Goal: Transaction & Acquisition: Purchase product/service

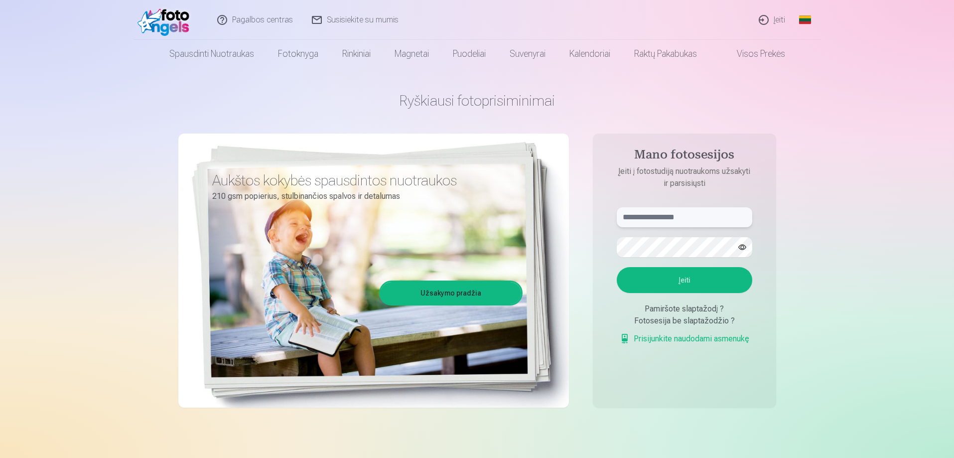
type input "**********"
click at [757, 19] on link "Įeiti" at bounding box center [772, 20] width 45 height 40
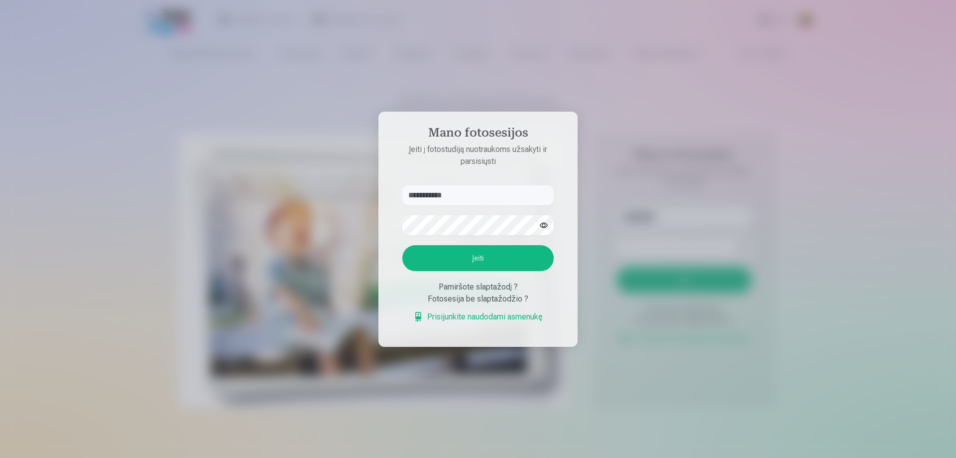
drag, startPoint x: 445, startPoint y: 198, endPoint x: 398, endPoint y: 203, distance: 47.1
click at [398, 203] on form "**********" at bounding box center [477, 258] width 171 height 147
type input "**********"
click at [114, 457] on div "**********" at bounding box center [477, 458] width 954 height 0
click at [443, 249] on button "Įeiti" at bounding box center [477, 258] width 151 height 26
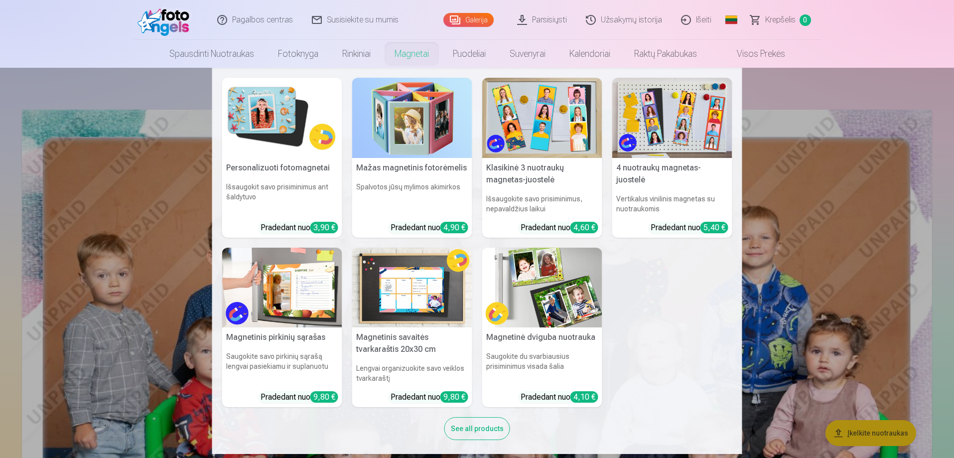
click at [416, 59] on link "Magnetai" at bounding box center [411, 54] width 58 height 28
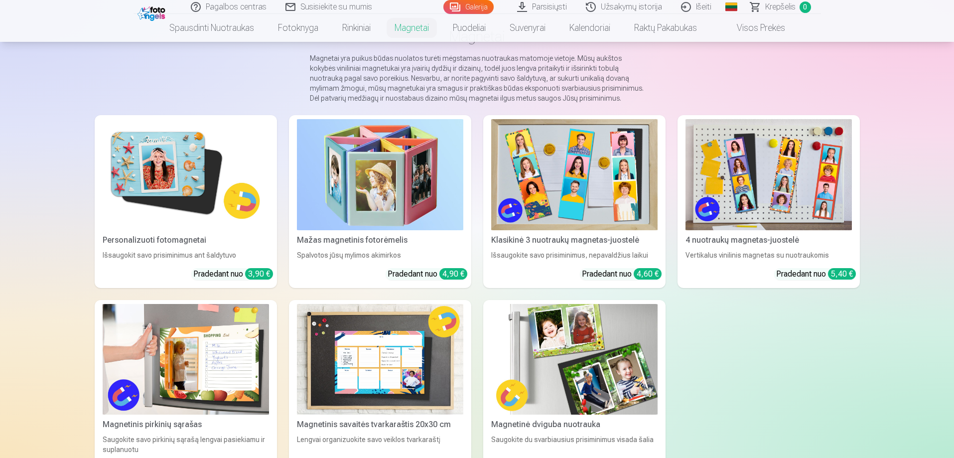
scroll to position [100, 0]
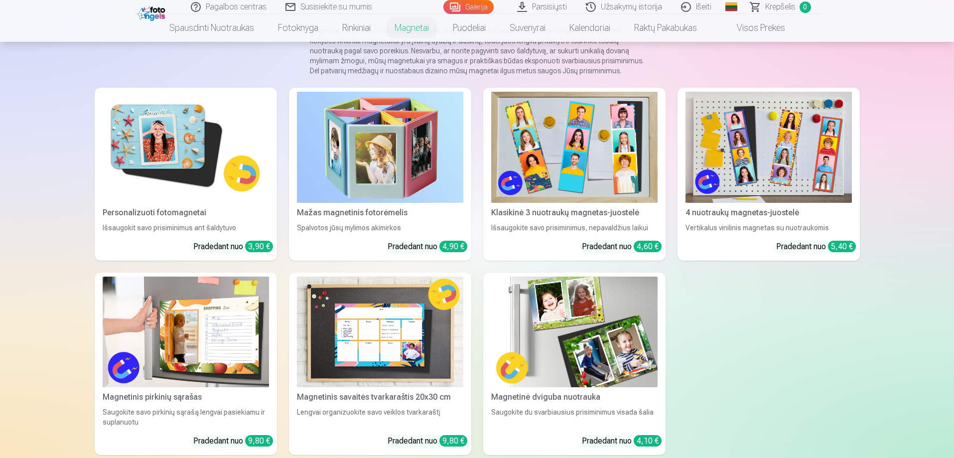
click at [165, 211] on div "Personalizuoti fotomagnetai" at bounding box center [186, 213] width 174 height 12
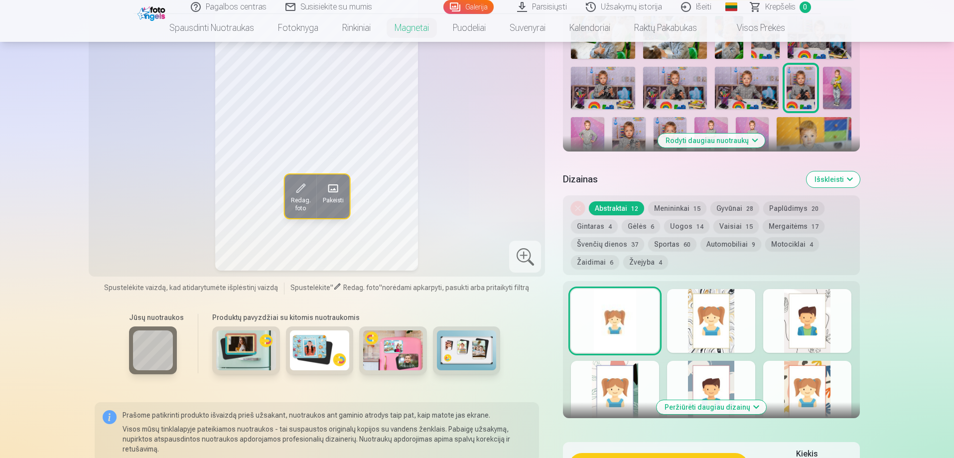
click at [231, 368] on img at bounding box center [246, 350] width 60 height 40
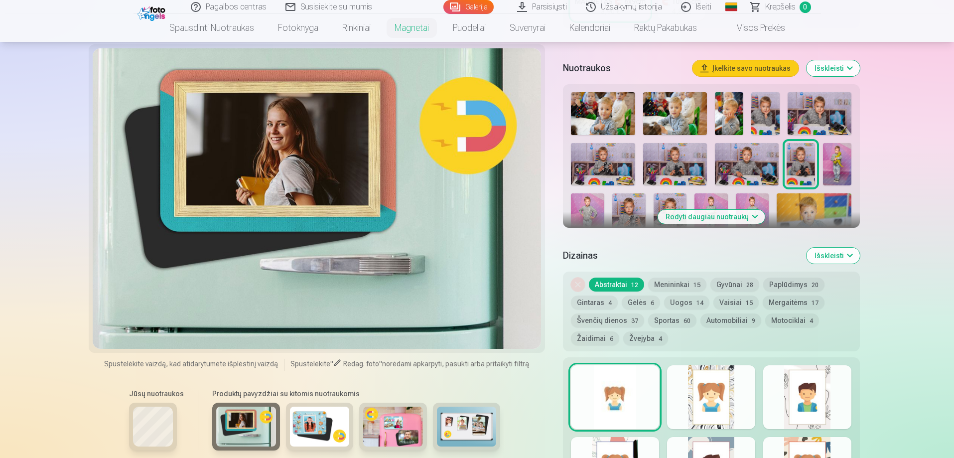
scroll to position [249, 0]
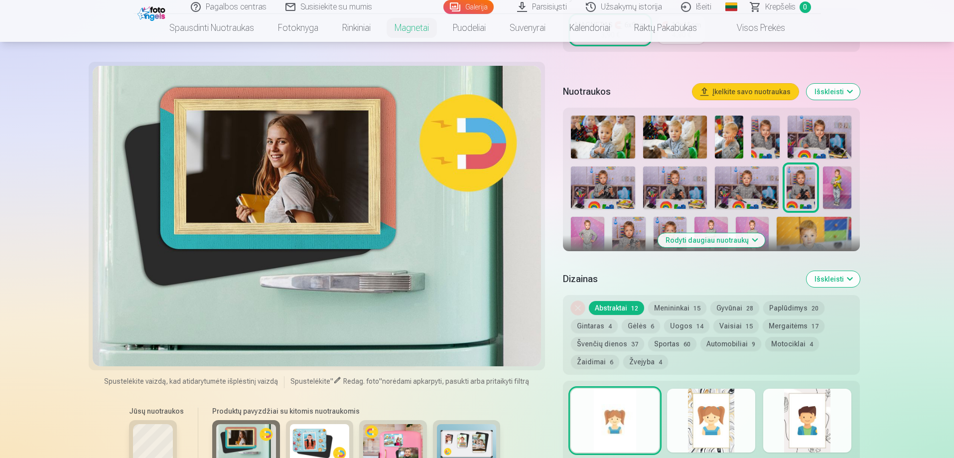
click at [310, 439] on img at bounding box center [320, 444] width 60 height 40
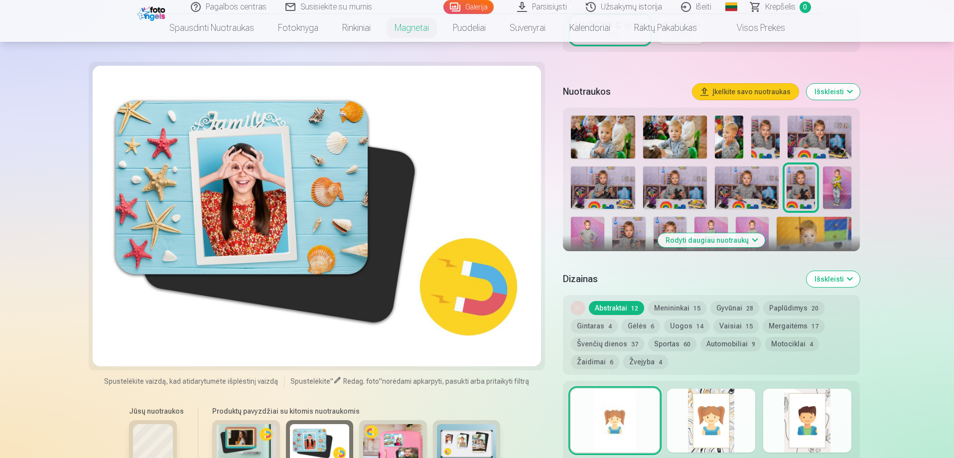
click at [383, 429] on img at bounding box center [393, 444] width 60 height 40
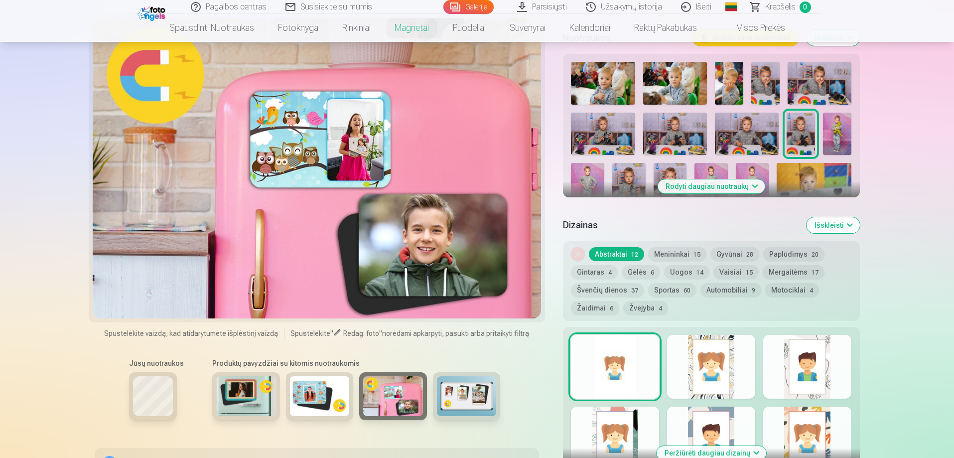
scroll to position [349, 0]
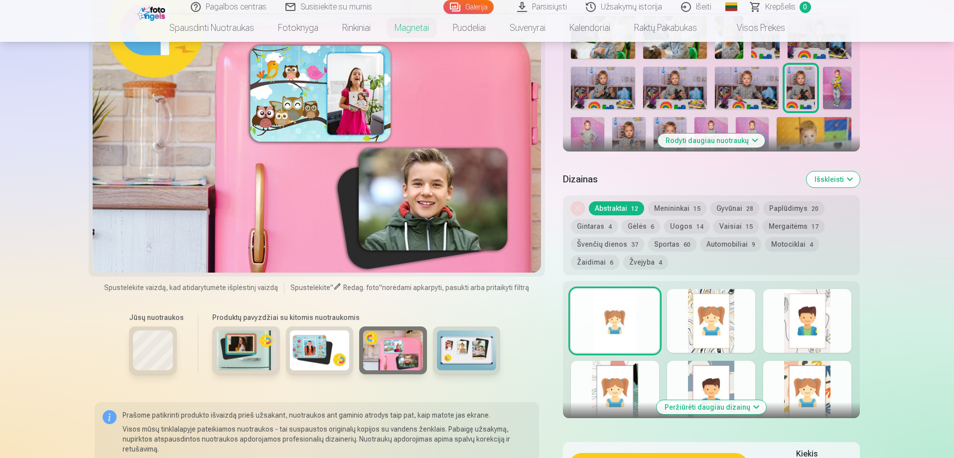
click at [452, 366] on img at bounding box center [467, 350] width 60 height 40
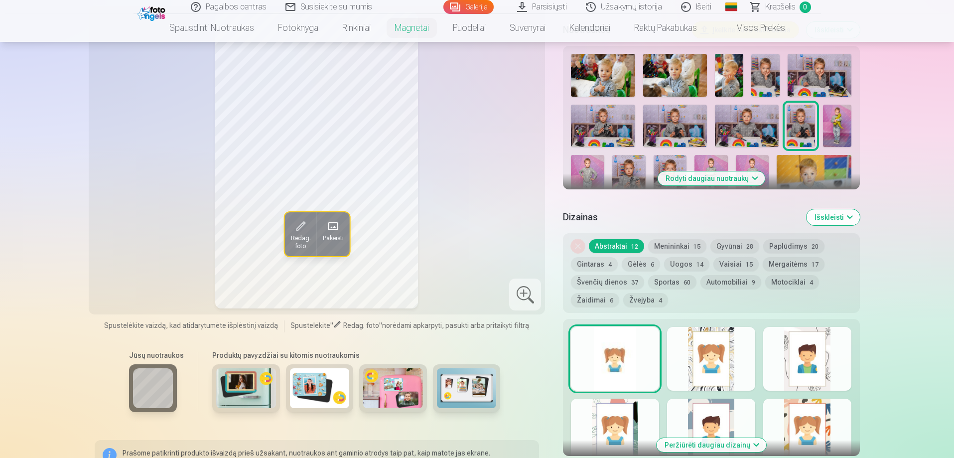
scroll to position [448, 0]
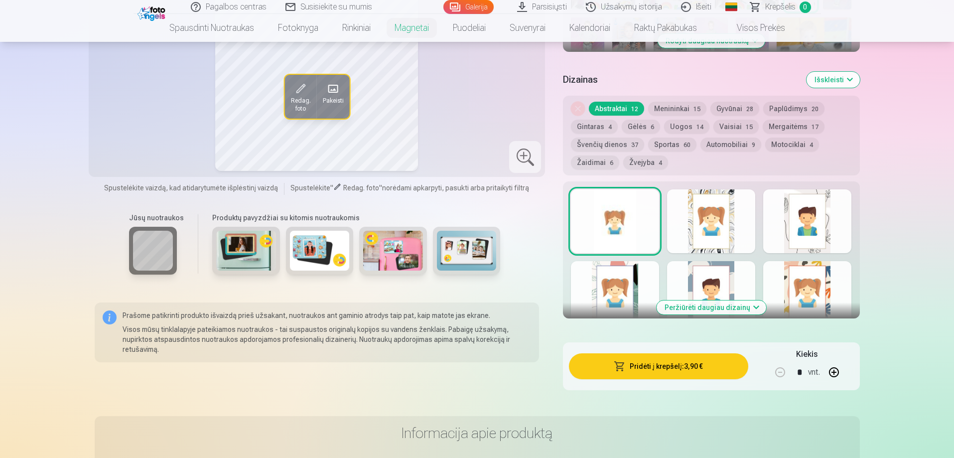
click at [833, 367] on button "button" at bounding box center [834, 372] width 24 height 24
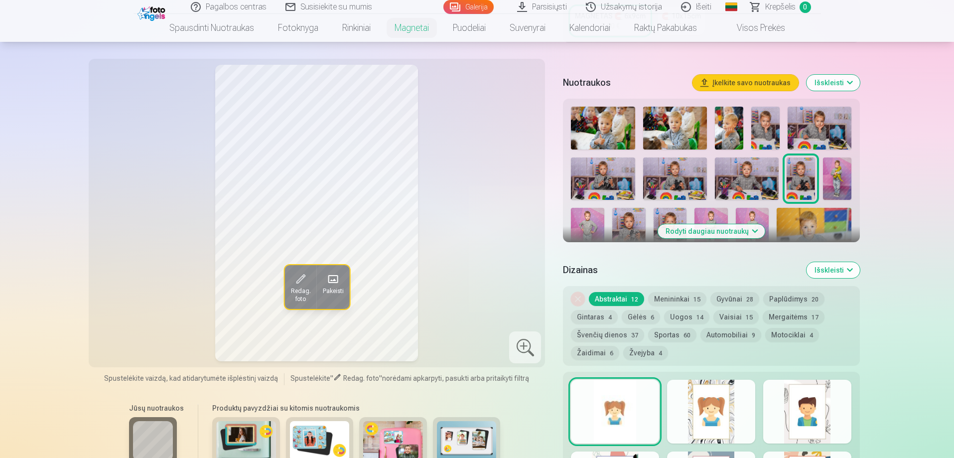
scroll to position [249, 0]
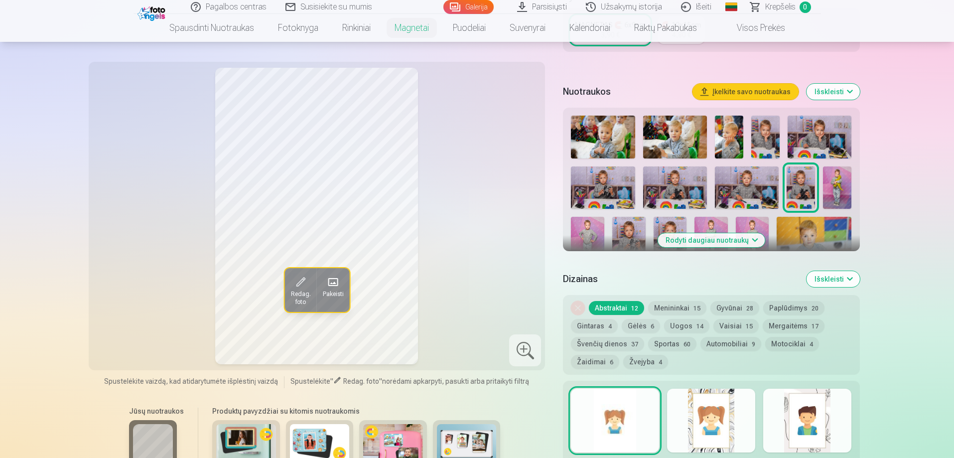
click at [739, 239] on button "Rodyti daugiau nuotraukų" at bounding box center [710, 240] width 107 height 14
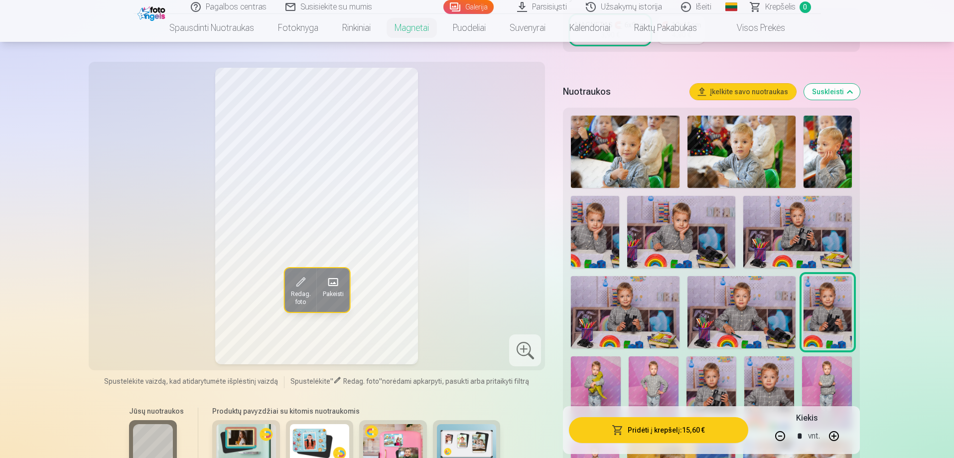
click at [585, 242] on img at bounding box center [595, 232] width 48 height 72
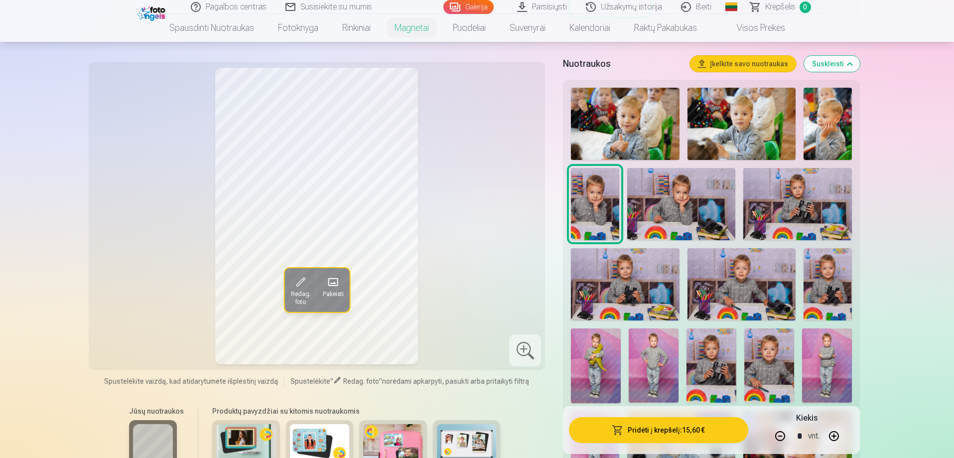
scroll to position [299, 0]
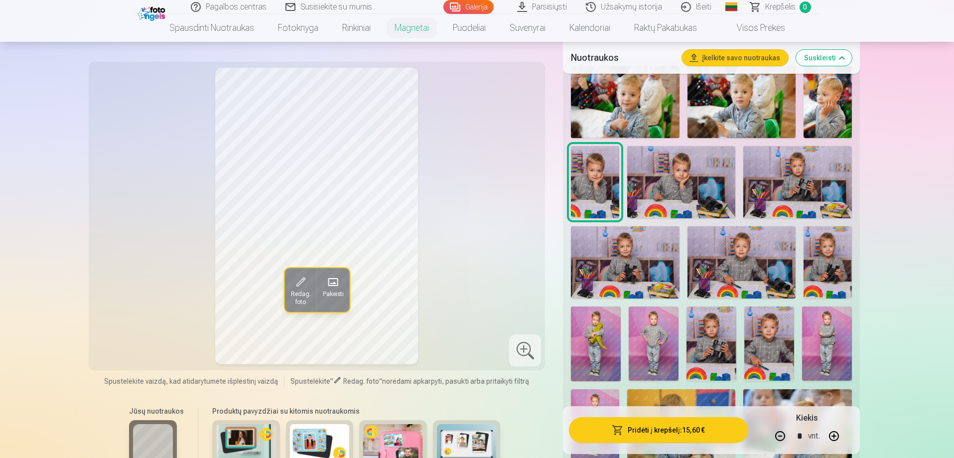
click at [762, 280] on img at bounding box center [741, 262] width 108 height 72
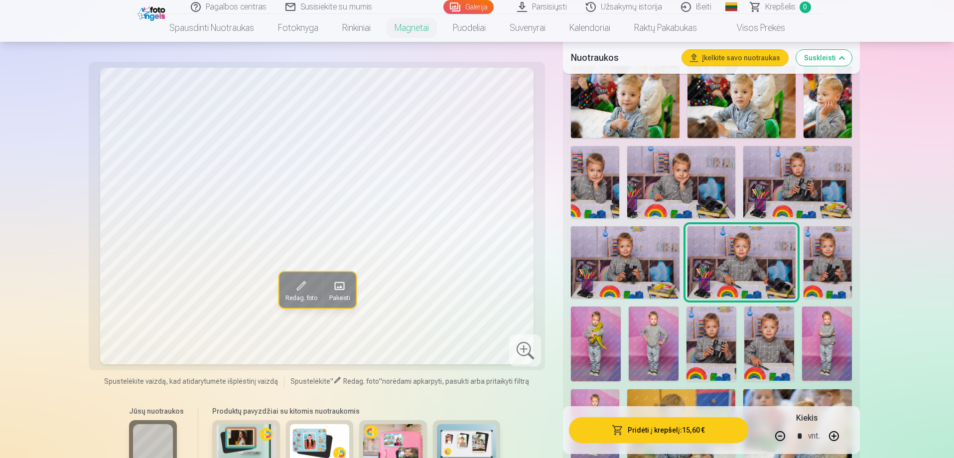
click at [651, 283] on img at bounding box center [625, 262] width 108 height 72
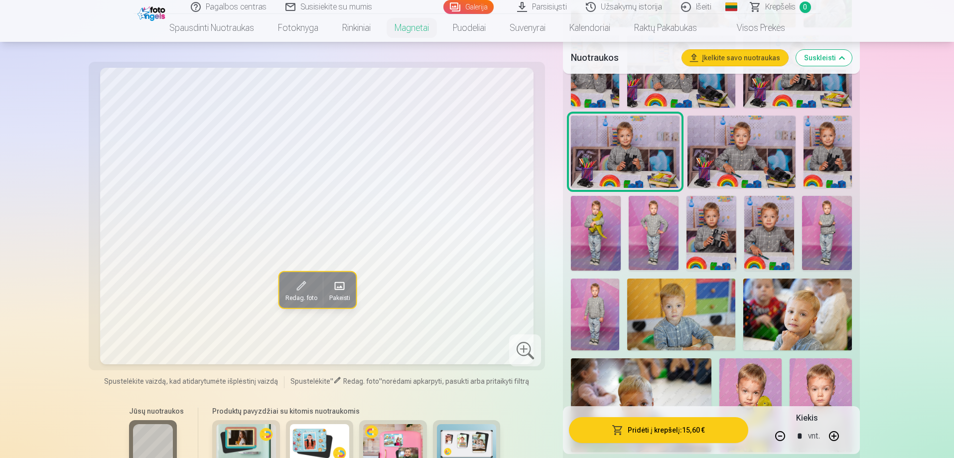
scroll to position [448, 0]
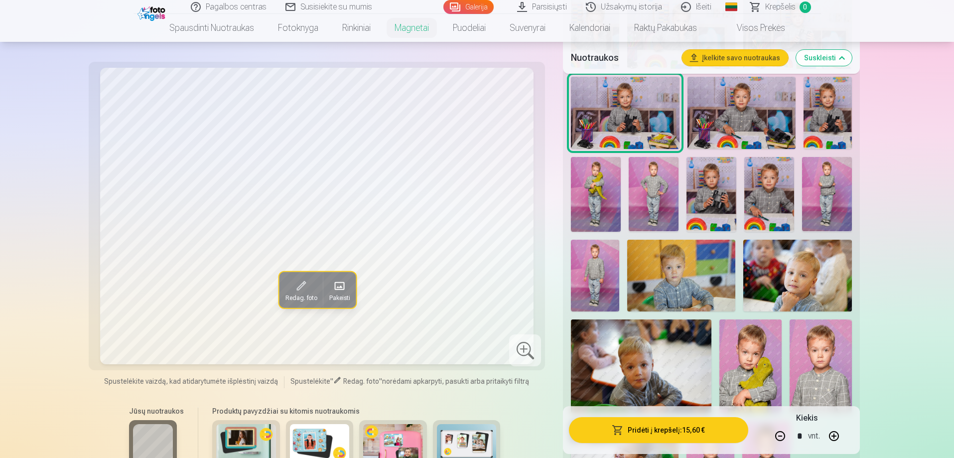
click at [605, 211] on img at bounding box center [596, 194] width 50 height 75
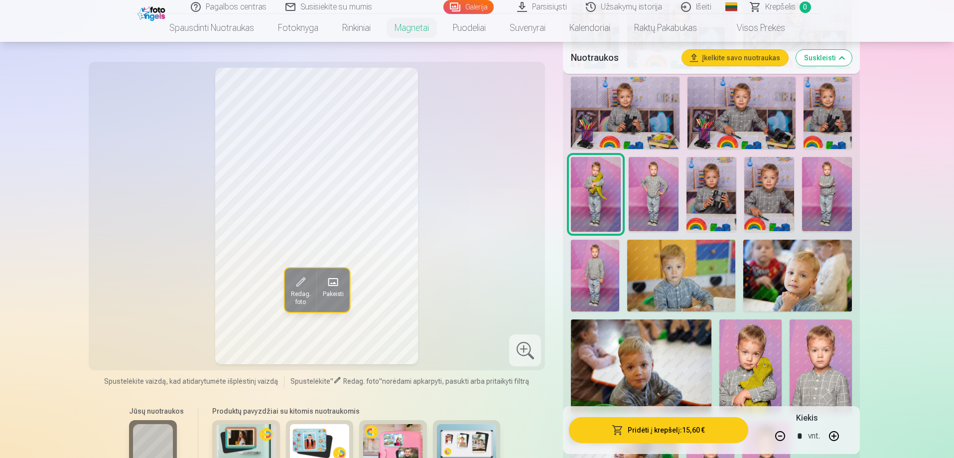
click at [638, 208] on img at bounding box center [653, 194] width 50 height 75
click at [826, 205] on img at bounding box center [827, 194] width 50 height 75
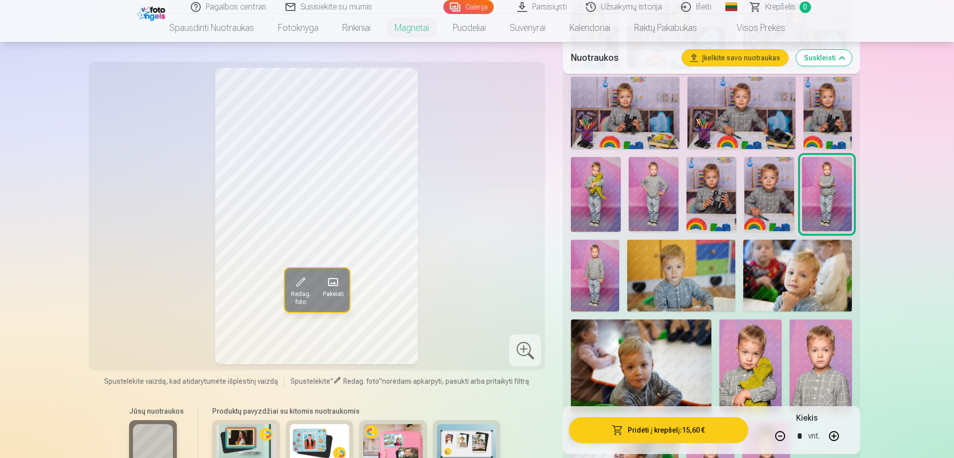
click at [592, 275] on img at bounding box center [595, 276] width 48 height 72
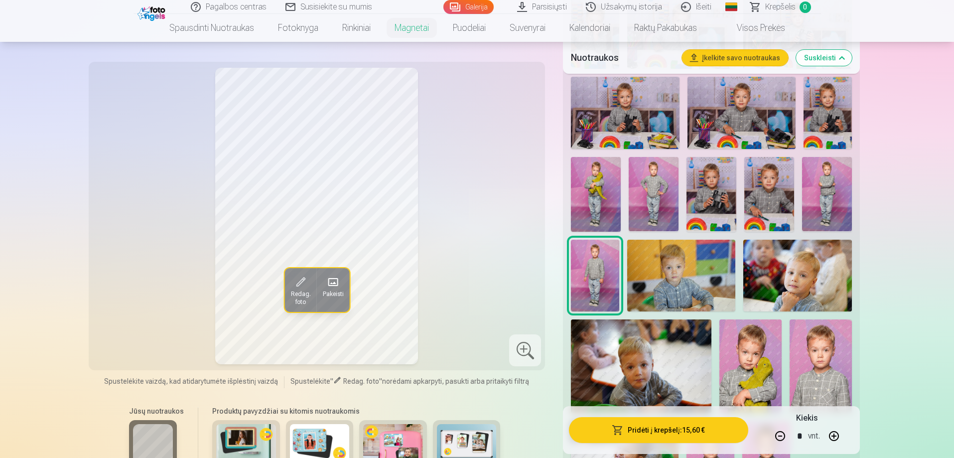
click at [662, 282] on img at bounding box center [681, 276] width 108 height 72
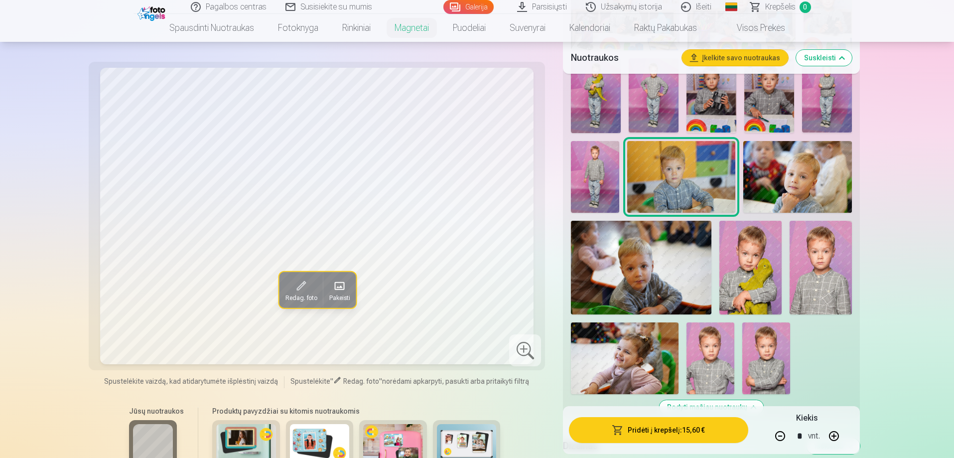
scroll to position [548, 0]
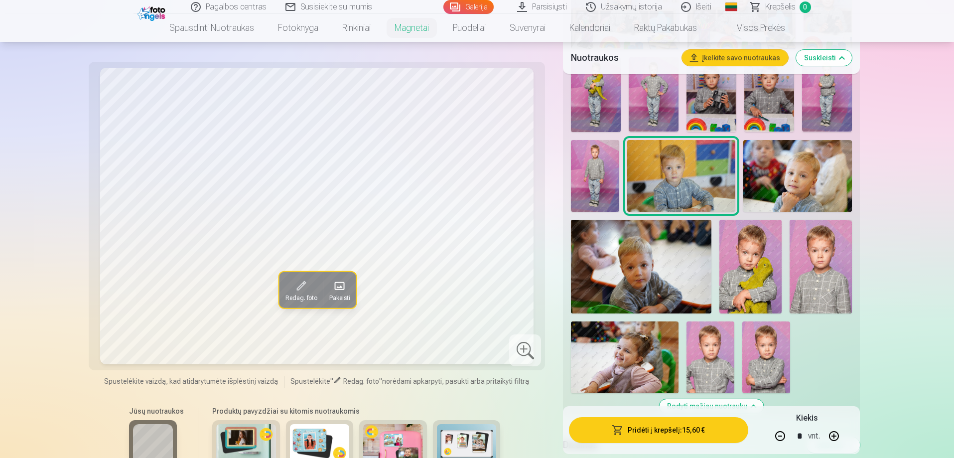
click at [760, 294] on img at bounding box center [750, 266] width 62 height 93
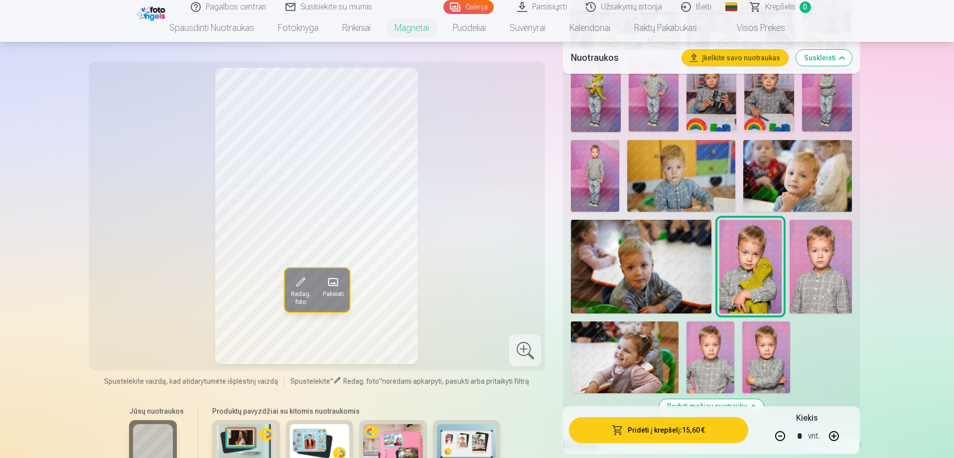
click at [718, 378] on img at bounding box center [710, 357] width 48 height 72
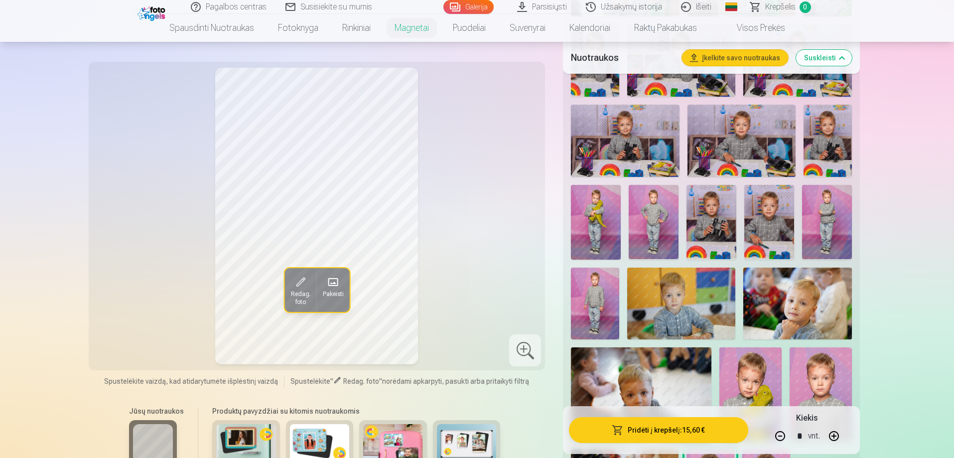
scroll to position [398, 0]
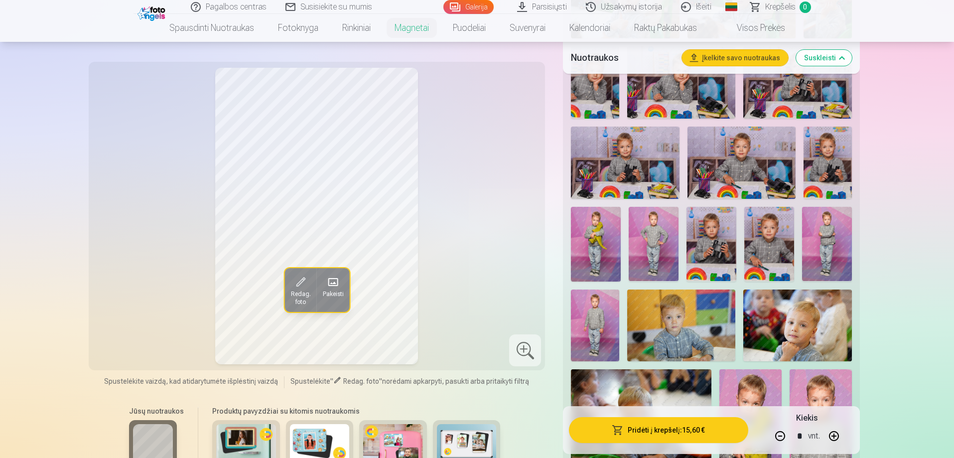
click at [601, 263] on img at bounding box center [596, 244] width 50 height 75
click at [654, 258] on img at bounding box center [653, 244] width 50 height 75
click at [779, 324] on img at bounding box center [797, 325] width 108 height 72
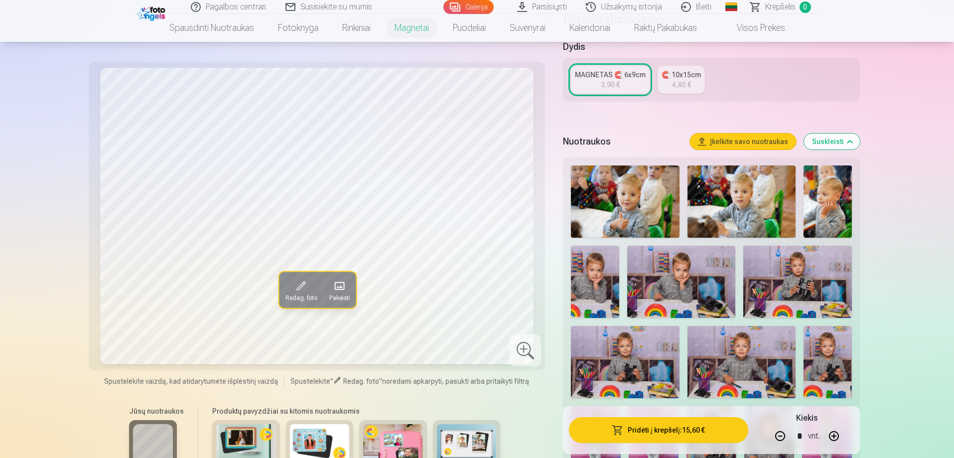
scroll to position [249, 0]
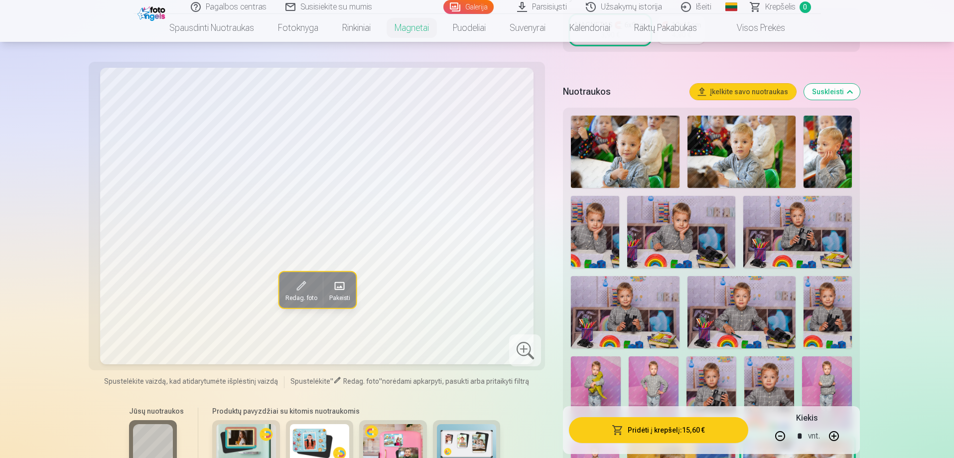
click at [634, 174] on img at bounding box center [625, 152] width 108 height 72
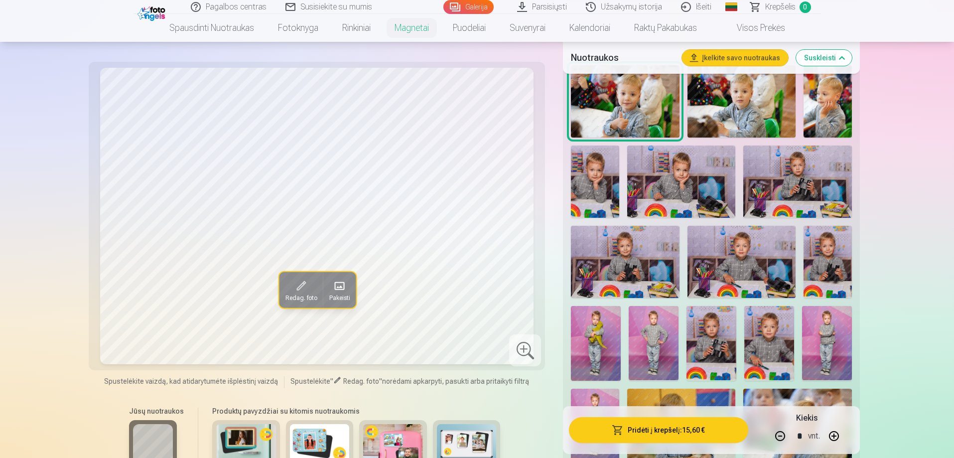
scroll to position [448, 0]
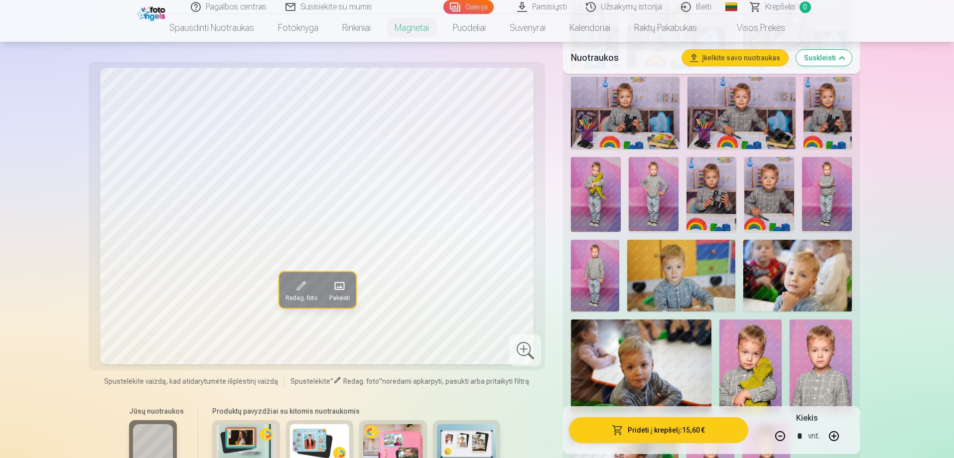
click at [779, 291] on img at bounding box center [797, 276] width 108 height 72
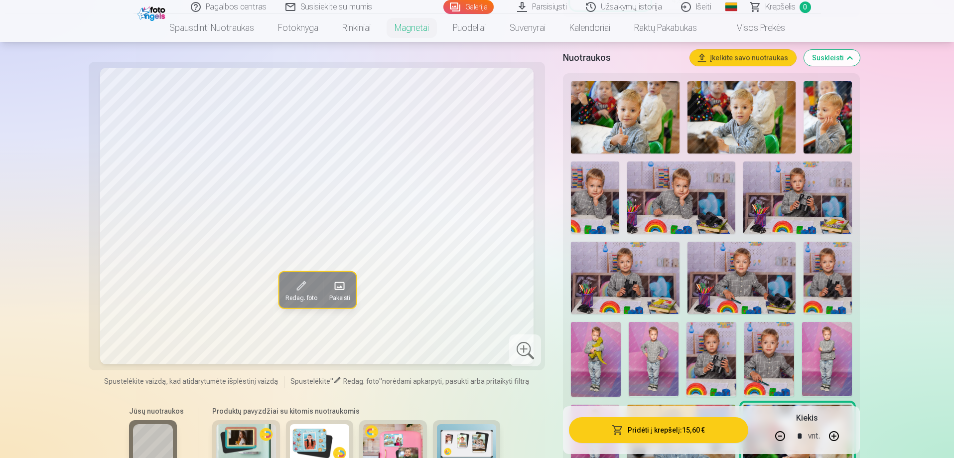
scroll to position [249, 0]
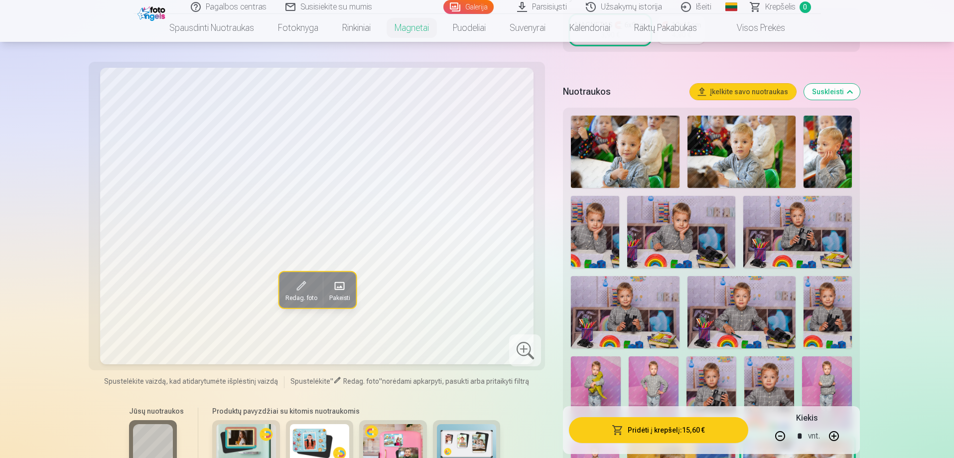
click at [599, 247] on img at bounding box center [595, 232] width 48 height 72
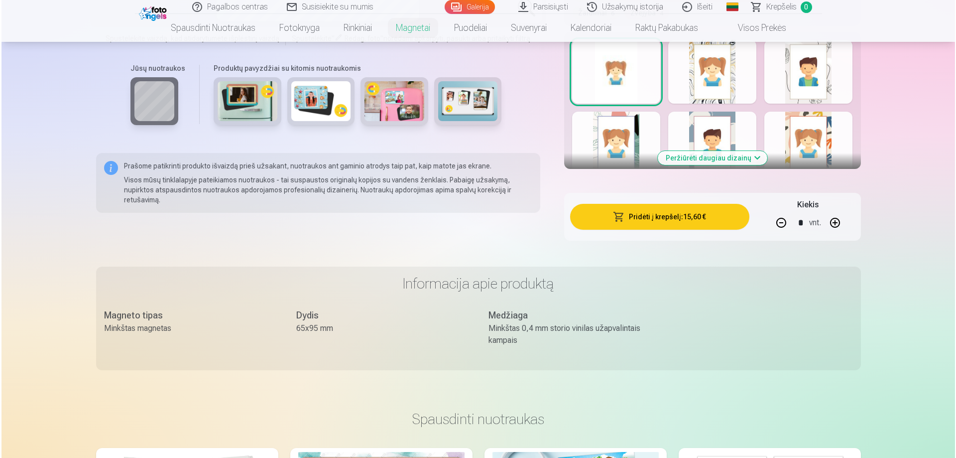
scroll to position [996, 0]
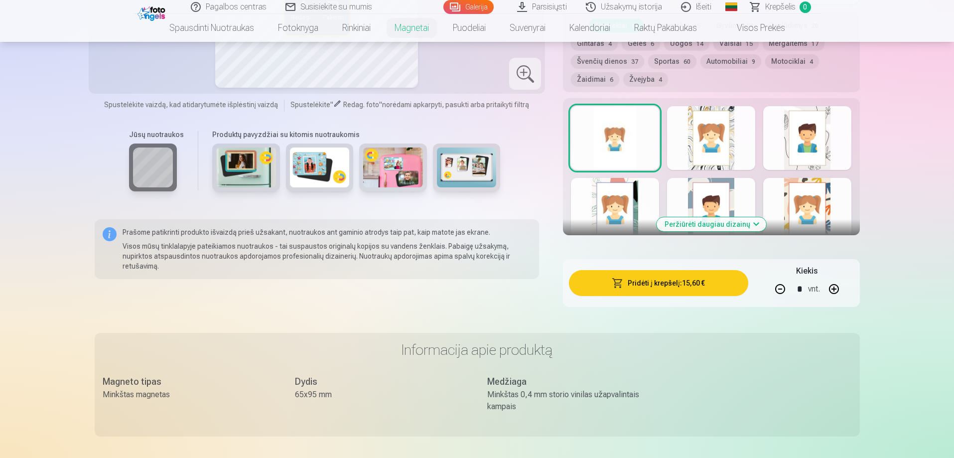
click at [680, 291] on button "Pridėti į krepšelį : 15,60 €" at bounding box center [658, 283] width 179 height 26
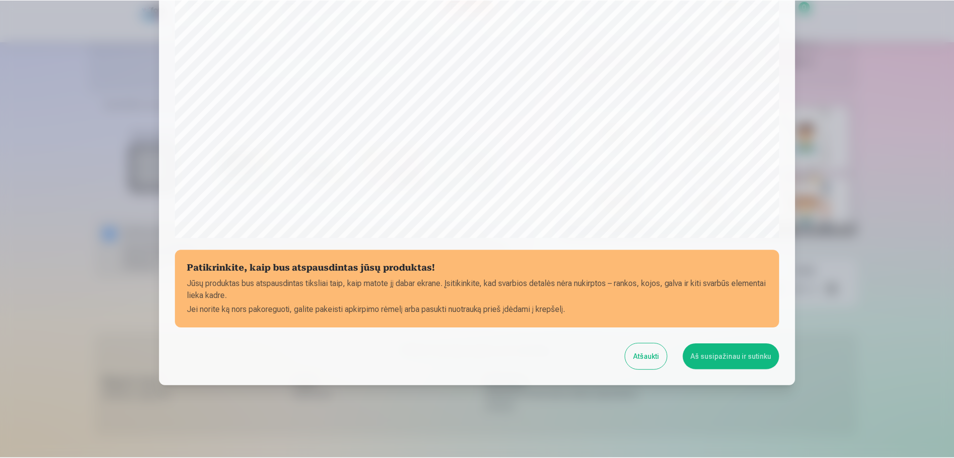
scroll to position [259, 0]
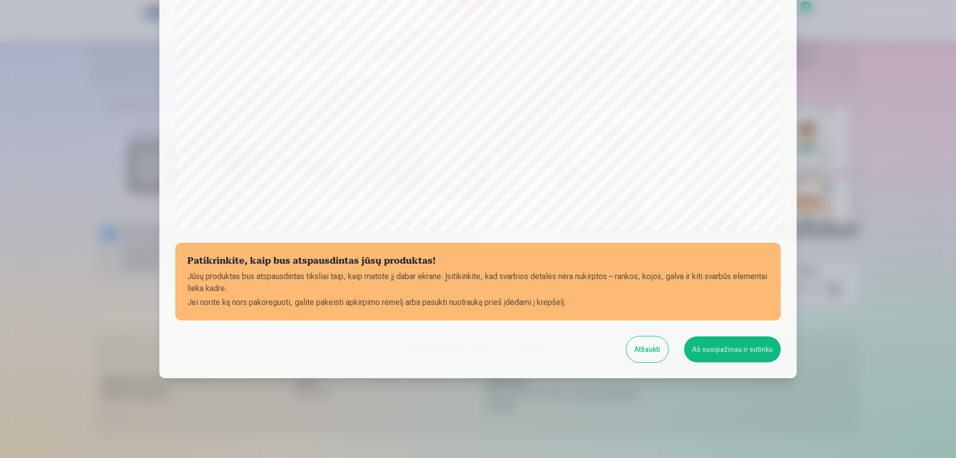
click at [657, 353] on button "Atšaukti" at bounding box center [647, 349] width 42 height 26
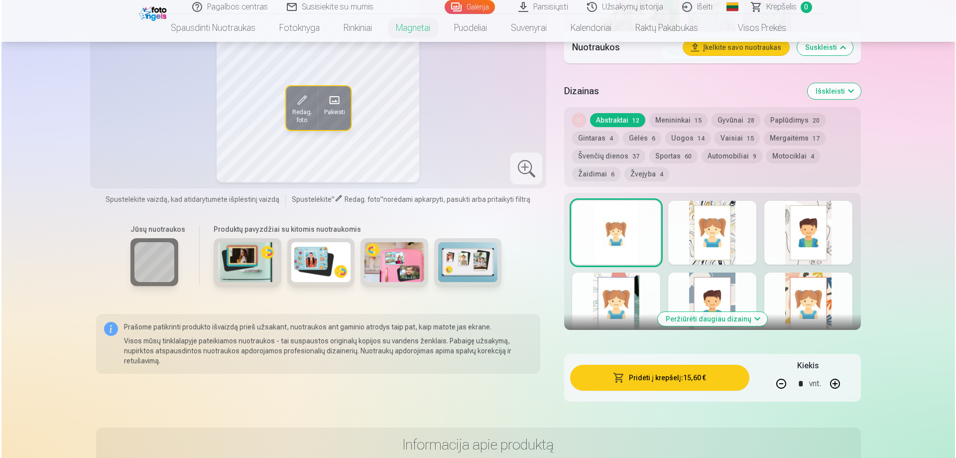
scroll to position [896, 0]
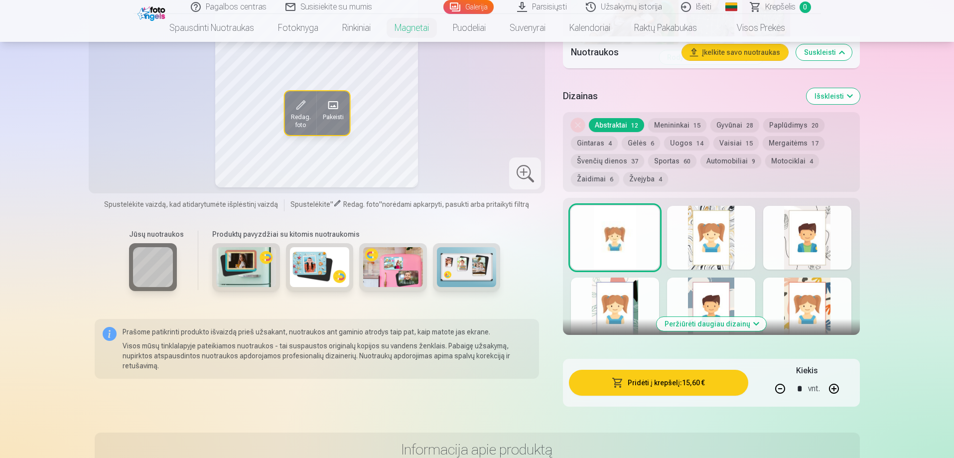
click at [838, 384] on button "button" at bounding box center [834, 388] width 24 height 24
click at [705, 384] on button "Pridėti į krepšelį : 19,50 €" at bounding box center [658, 383] width 179 height 26
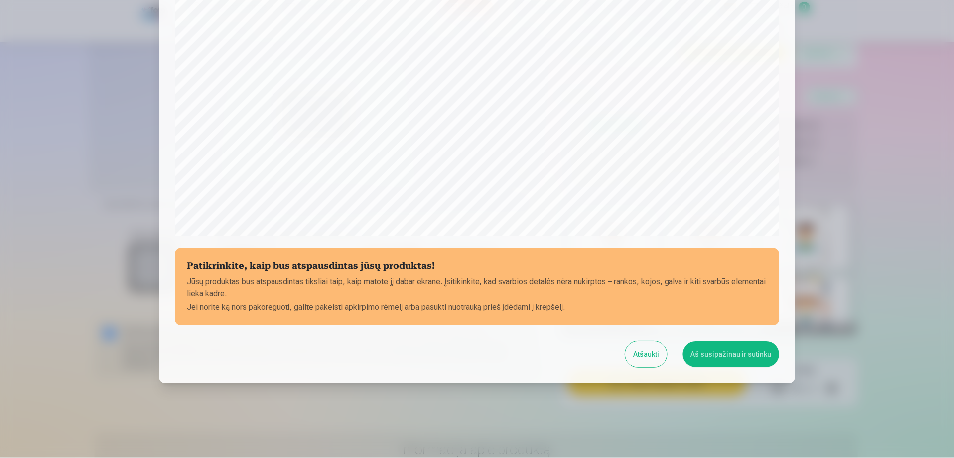
scroll to position [259, 0]
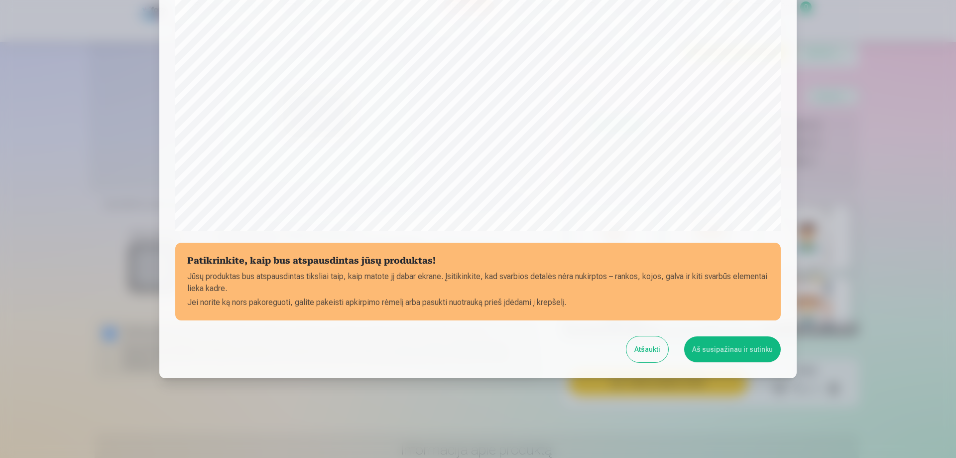
click at [721, 352] on button "Aš susipažinau ir sutinku" at bounding box center [732, 349] width 97 height 26
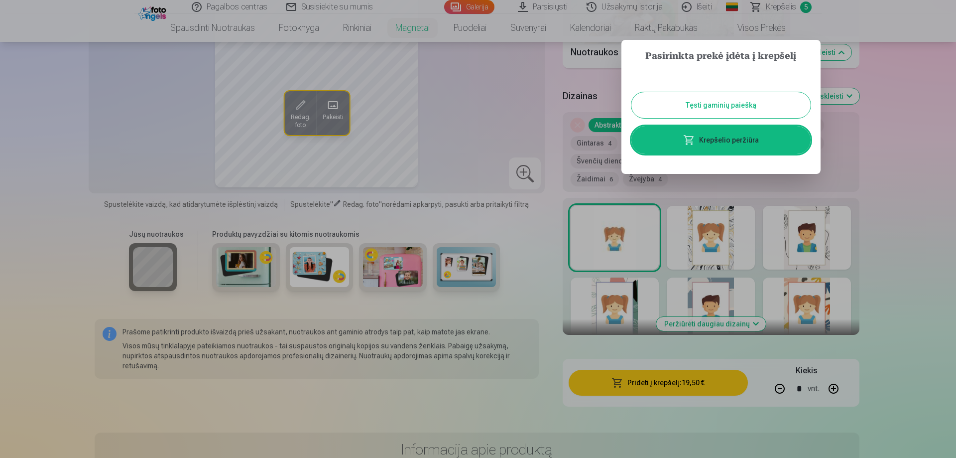
click at [745, 110] on button "Tęsti gaminių paiešką" at bounding box center [720, 105] width 179 height 26
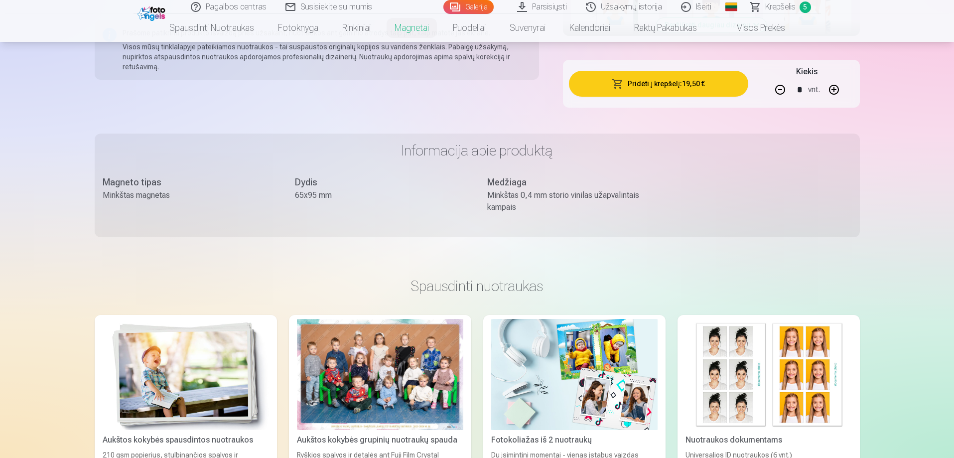
scroll to position [1345, 0]
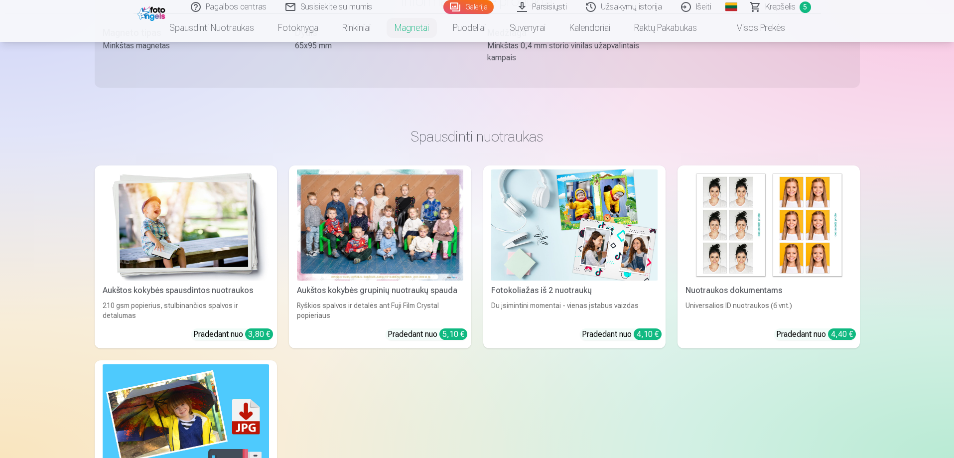
click at [220, 294] on div "Aukštos kokybės spausdintos nuotraukos" at bounding box center [186, 290] width 174 height 12
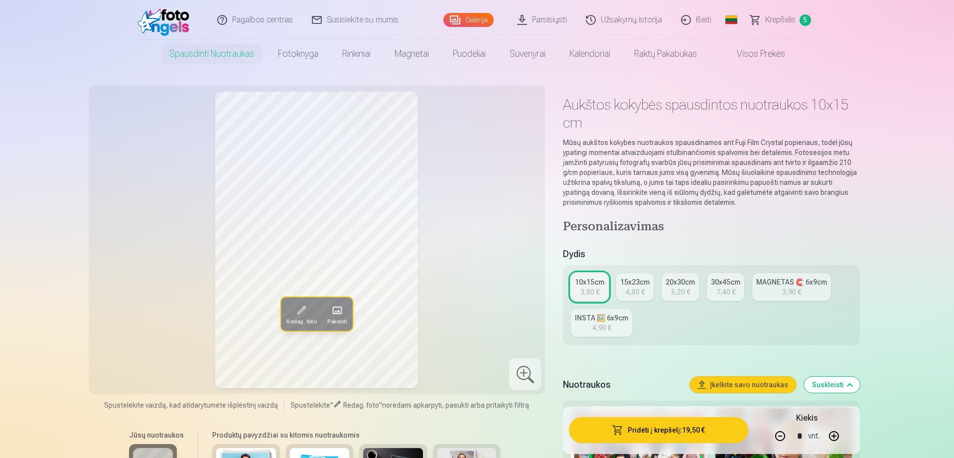
type input "*"
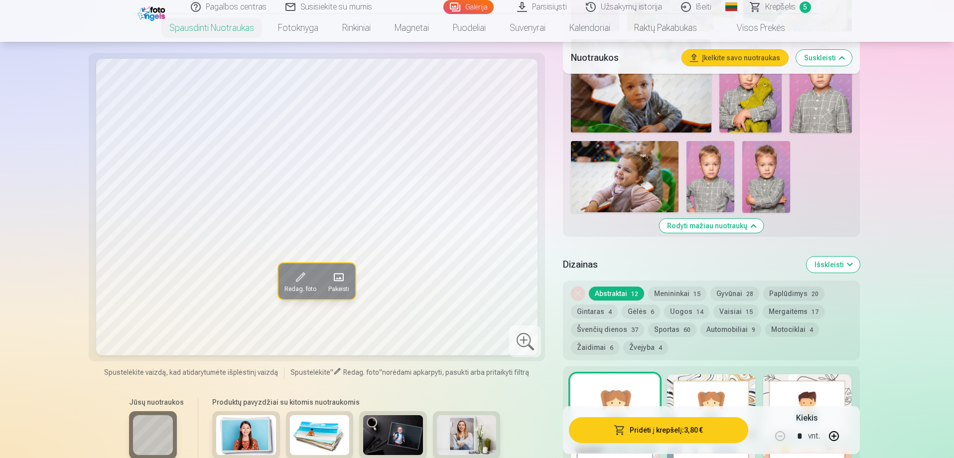
scroll to position [847, 0]
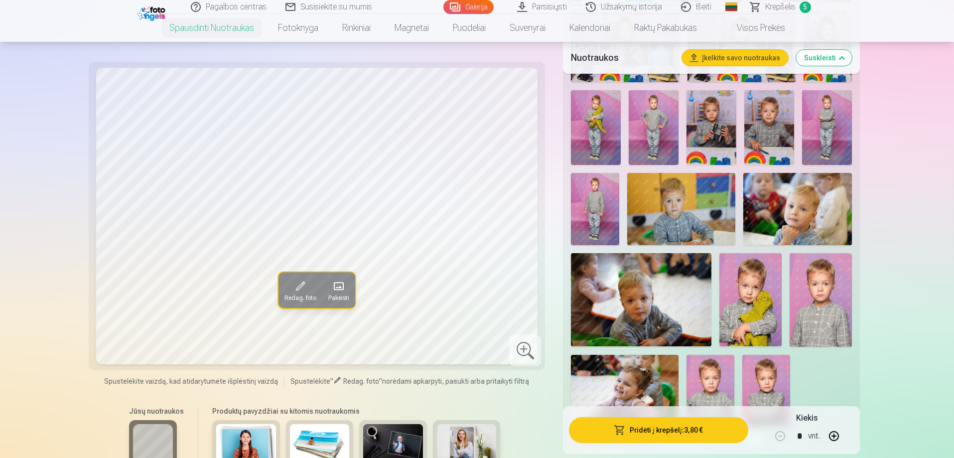
click at [749, 327] on img at bounding box center [750, 299] width 62 height 93
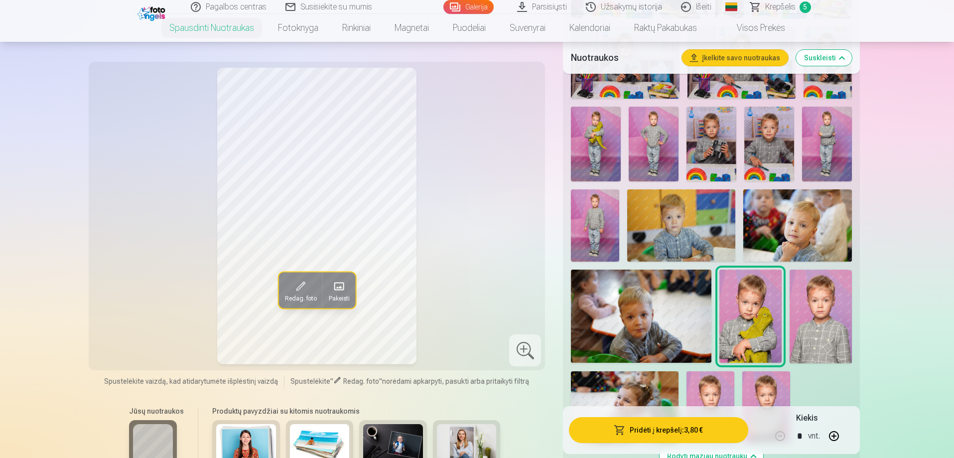
scroll to position [598, 0]
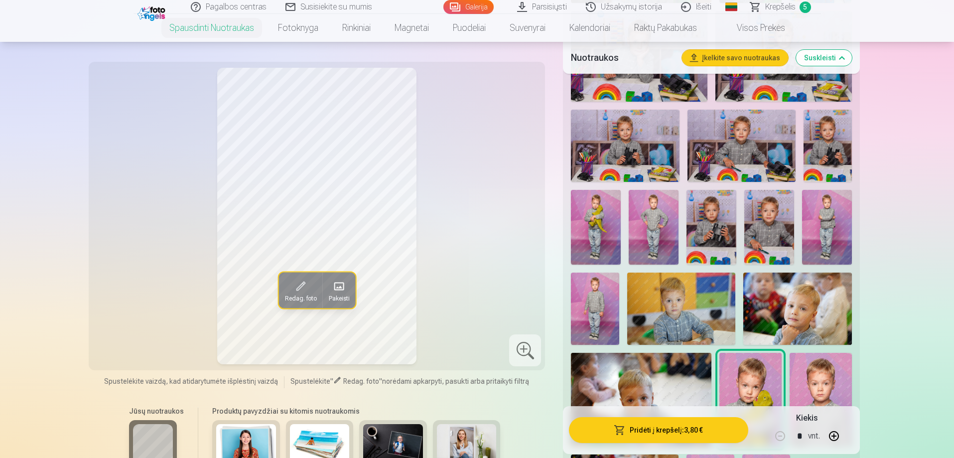
click at [599, 244] on img at bounding box center [596, 227] width 50 height 75
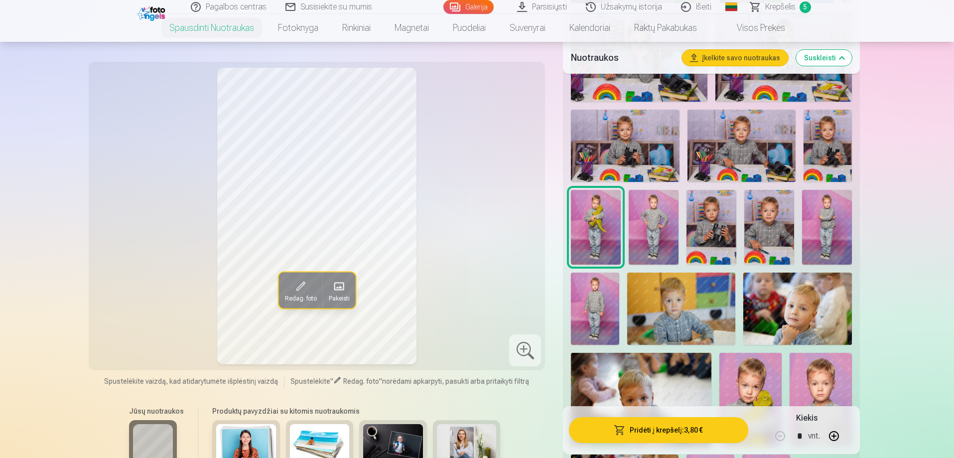
click at [763, 380] on img at bounding box center [750, 399] width 62 height 93
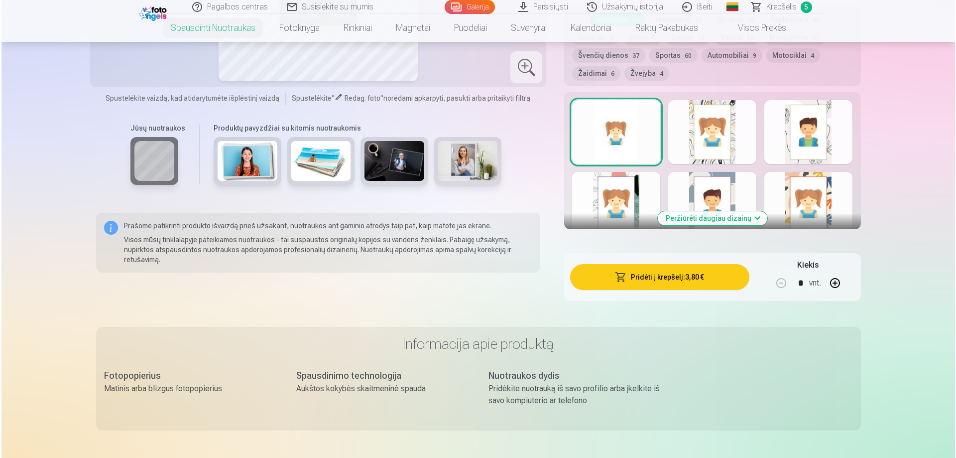
scroll to position [1195, 0]
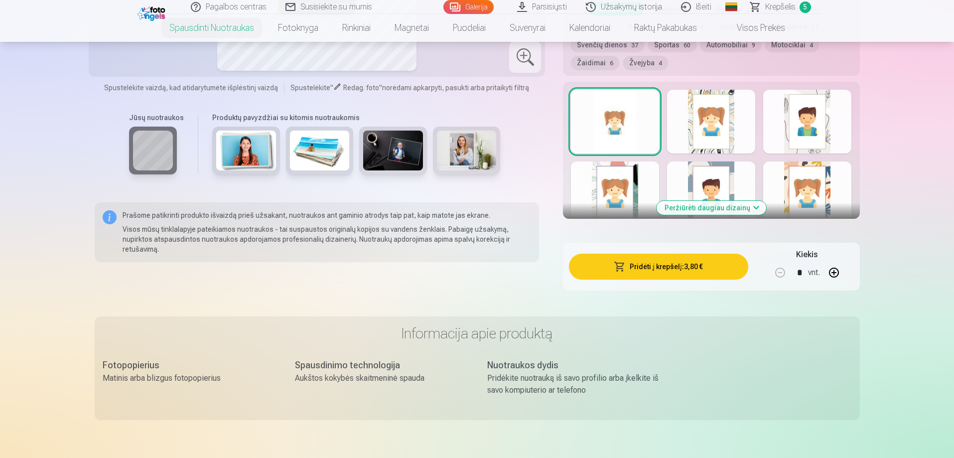
click at [654, 268] on button "Pridėti į krepšelį : 3,80 €" at bounding box center [658, 266] width 179 height 26
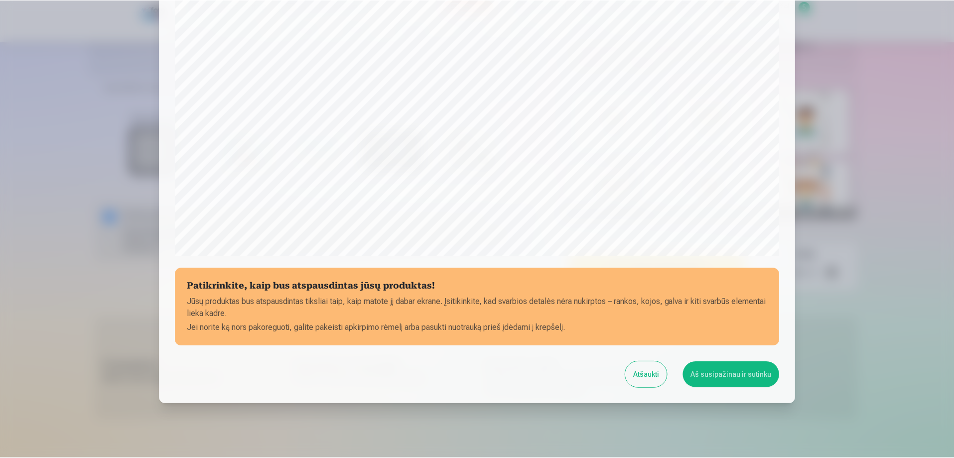
scroll to position [259, 0]
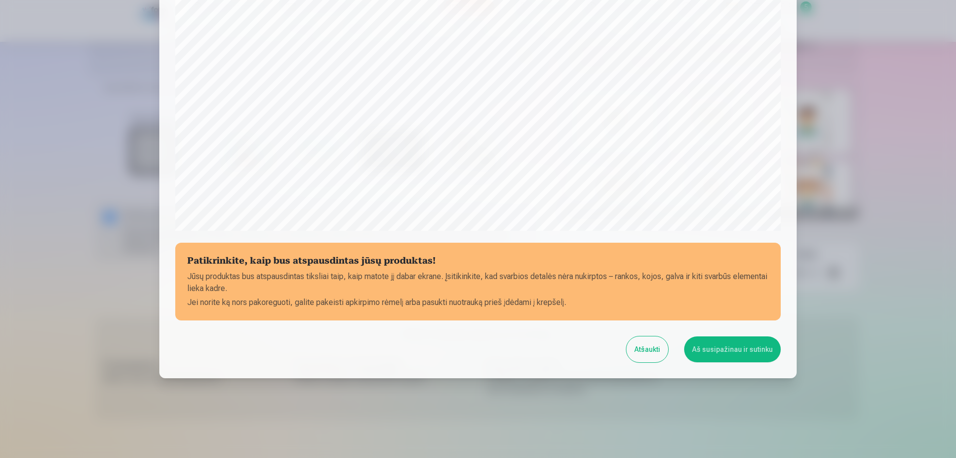
click at [744, 348] on button "Aš susipažinau ir sutinku" at bounding box center [732, 349] width 97 height 26
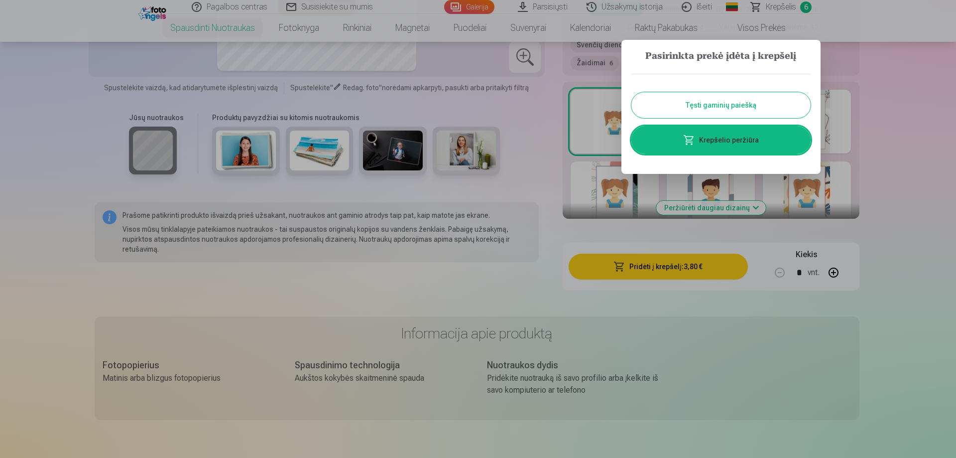
click at [723, 103] on button "Tęsti gaminių paiešką" at bounding box center [720, 105] width 179 height 26
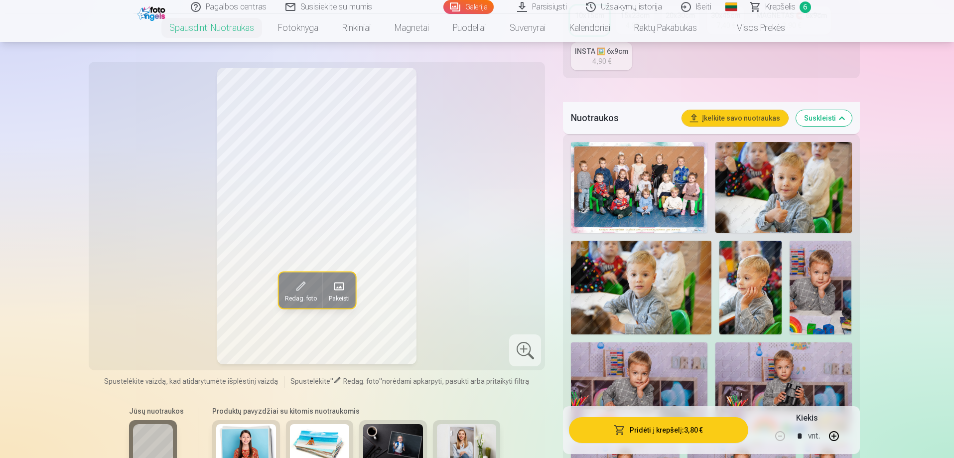
scroll to position [249, 0]
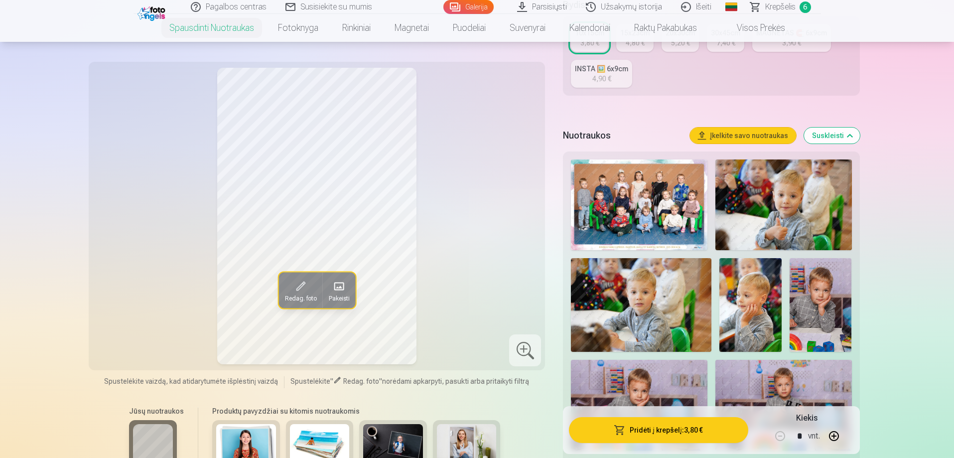
click at [670, 221] on img at bounding box center [639, 204] width 136 height 91
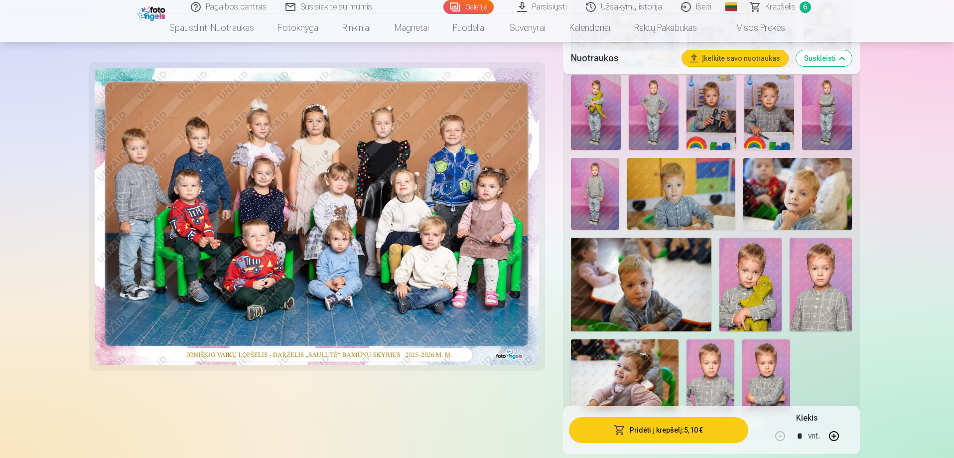
scroll to position [647, 0]
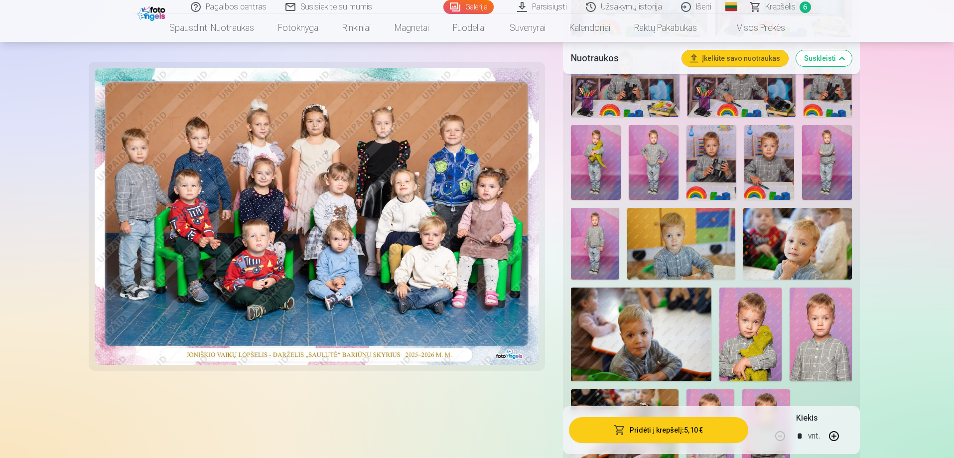
click at [646, 153] on img at bounding box center [653, 162] width 50 height 75
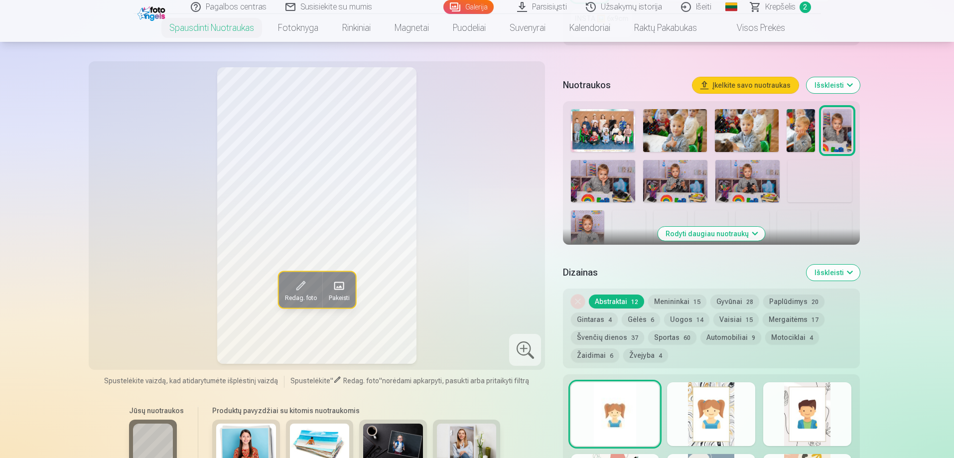
scroll to position [299, 0]
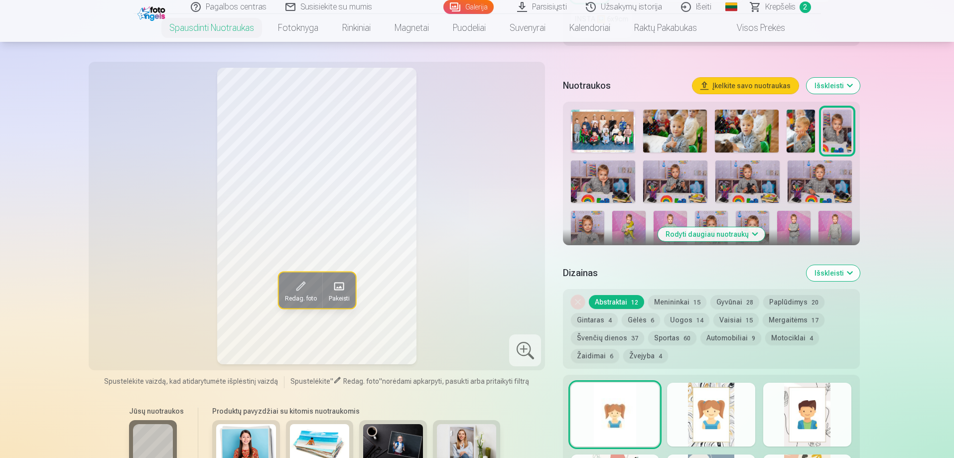
click at [712, 235] on button "Rodyti daugiau nuotraukų" at bounding box center [710, 234] width 107 height 14
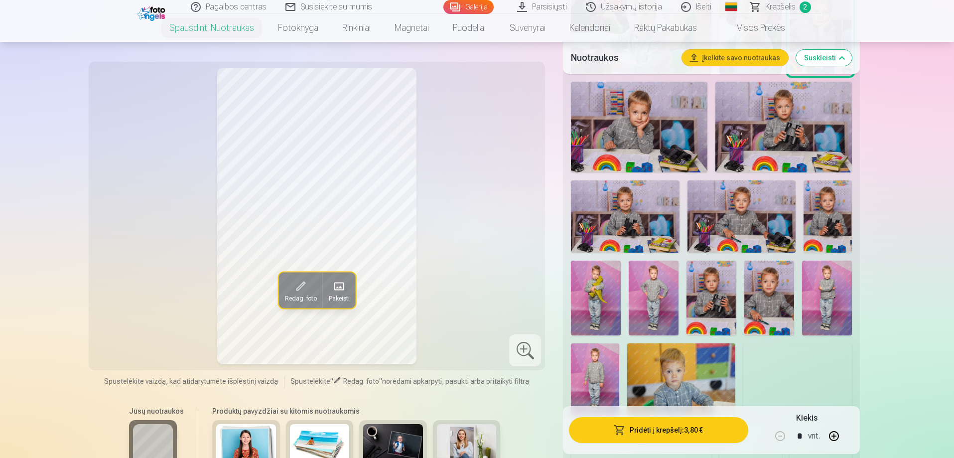
scroll to position [548, 0]
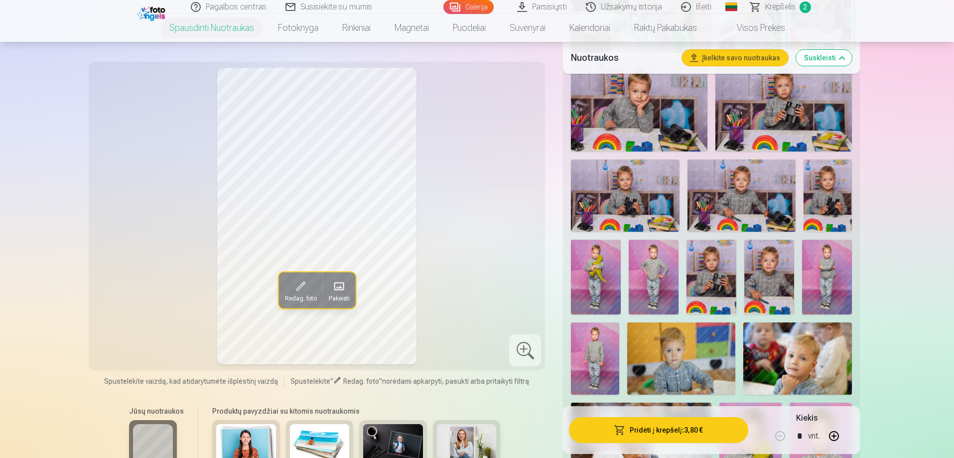
click at [648, 289] on img at bounding box center [653, 277] width 50 height 75
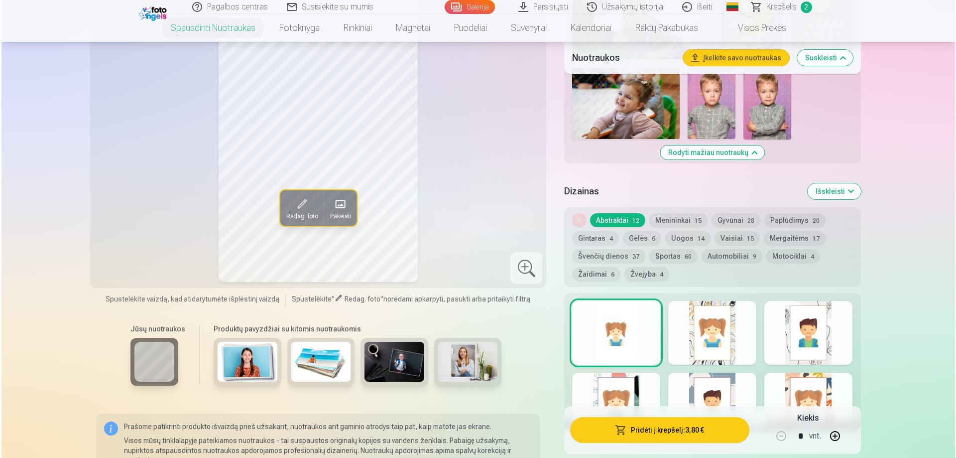
scroll to position [996, 0]
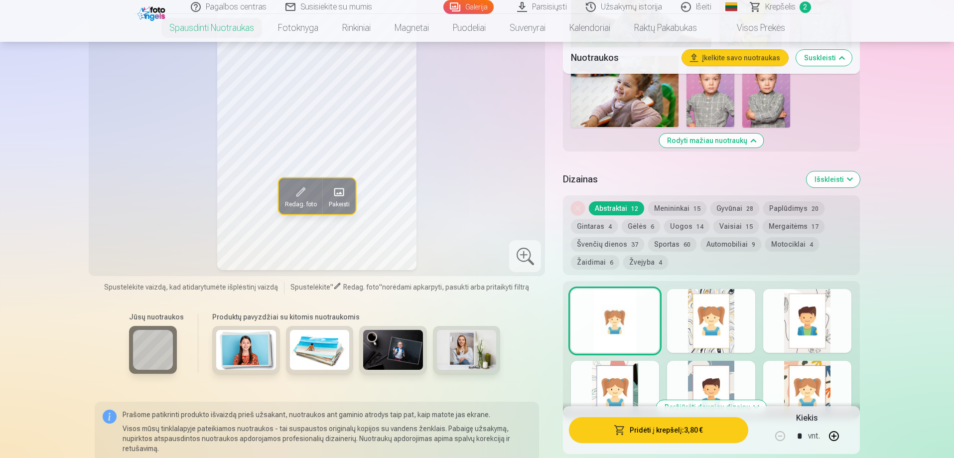
click at [647, 436] on button "Pridėti į krepšelį : 3,80 €" at bounding box center [658, 430] width 179 height 26
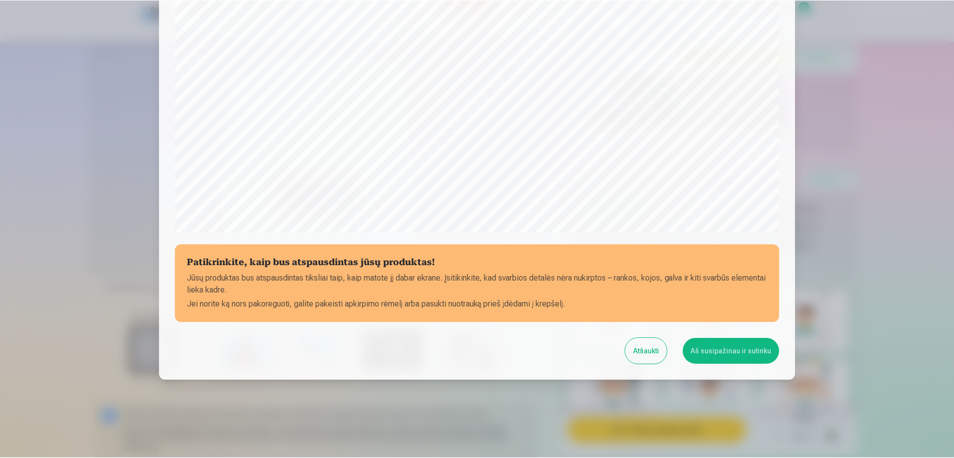
scroll to position [259, 0]
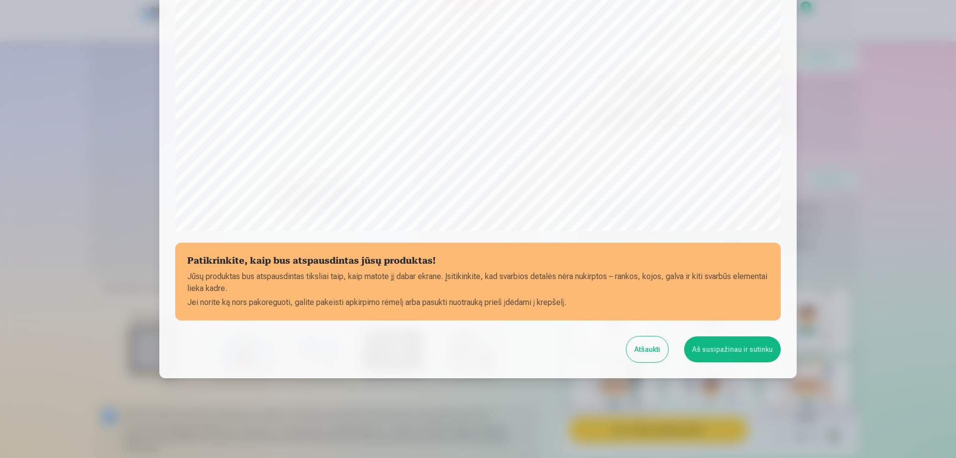
click at [719, 347] on button "Aš susipažinau ir sutinku" at bounding box center [732, 349] width 97 height 26
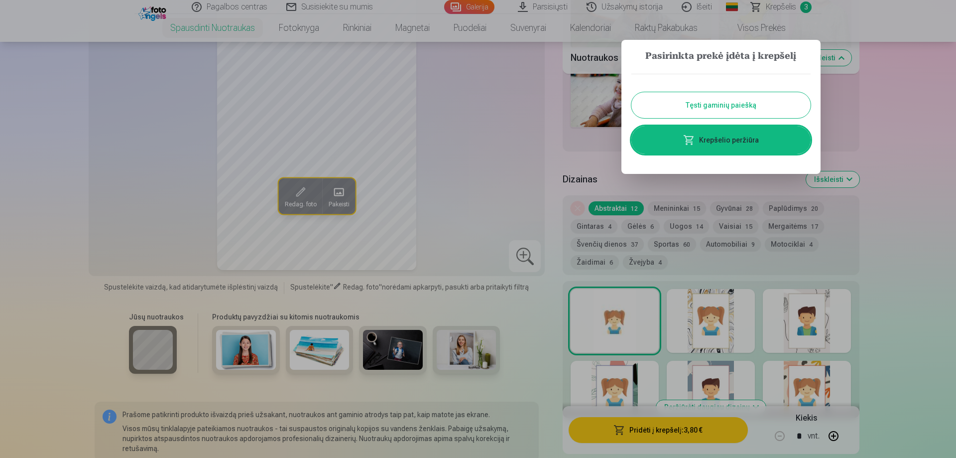
click at [742, 105] on button "Tęsti gaminių paiešką" at bounding box center [720, 105] width 179 height 26
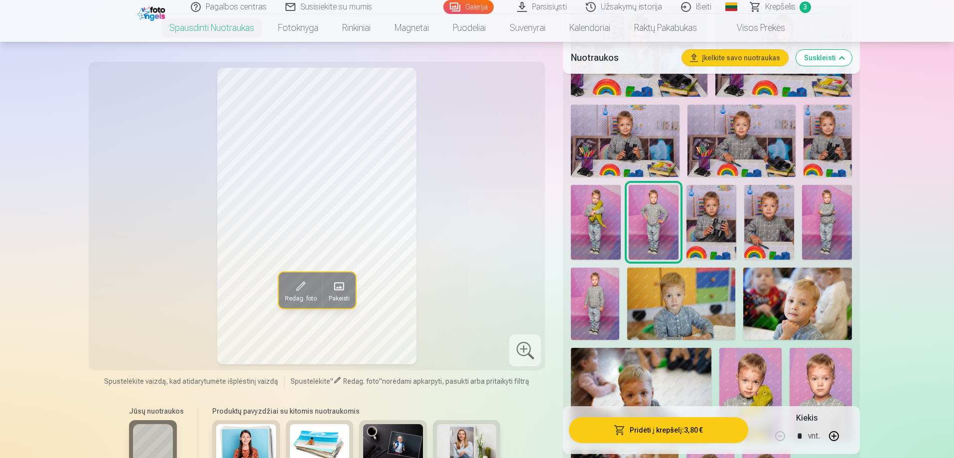
scroll to position [598, 0]
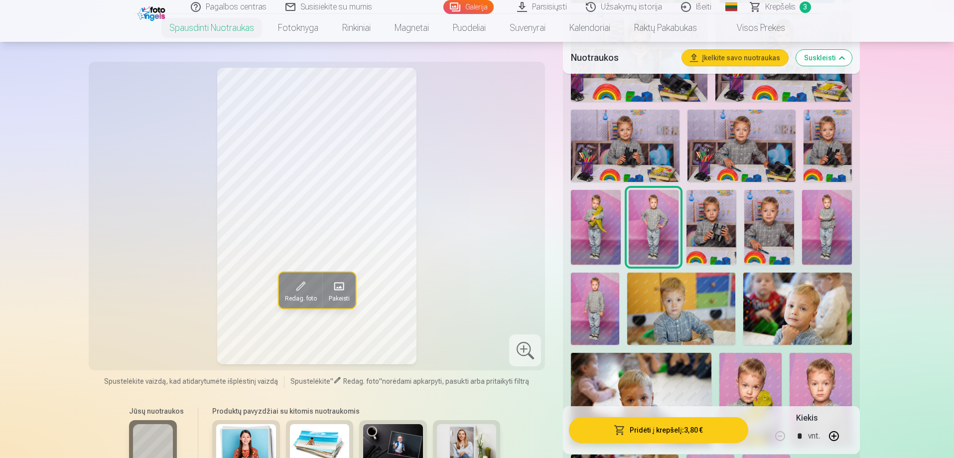
click at [825, 233] on img at bounding box center [827, 227] width 50 height 75
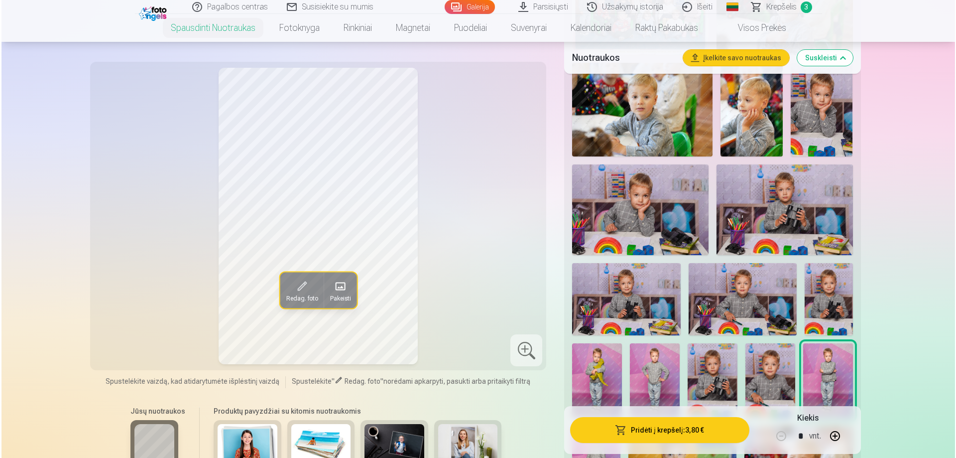
scroll to position [398, 0]
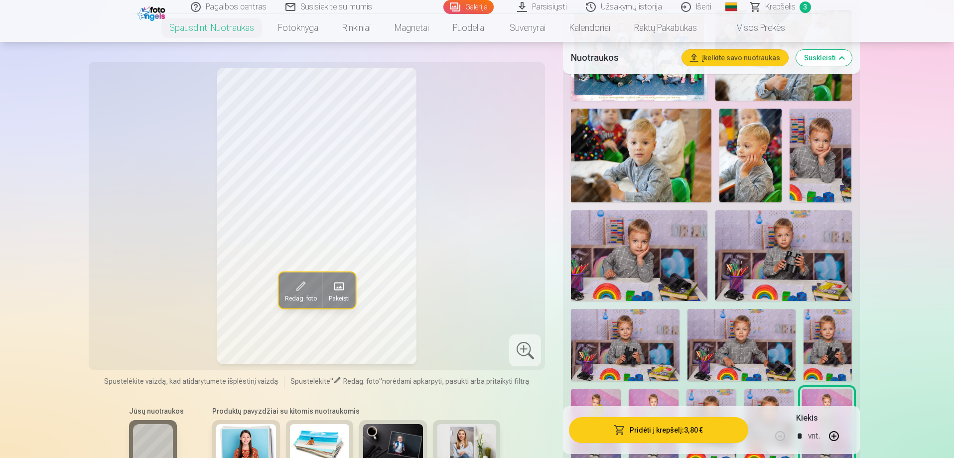
click at [635, 282] on img at bounding box center [639, 255] width 136 height 91
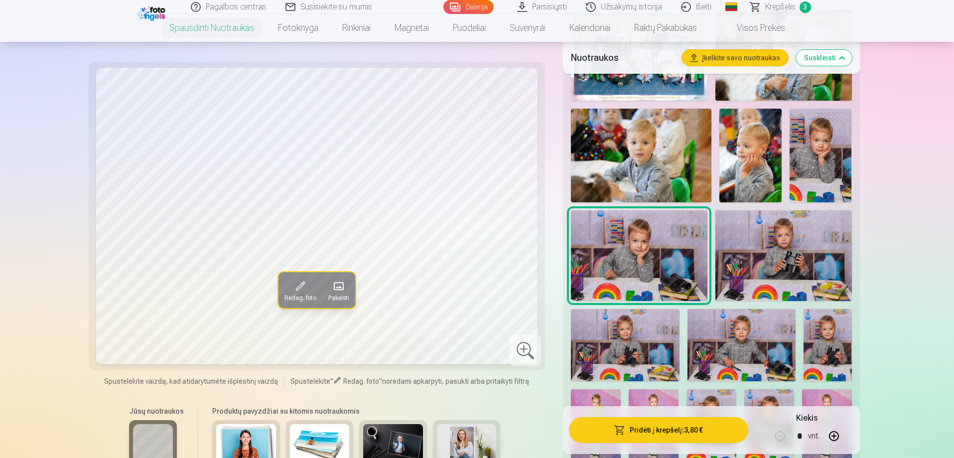
click at [697, 435] on button "Pridėti į krepšelį : 3,80 €" at bounding box center [658, 430] width 179 height 26
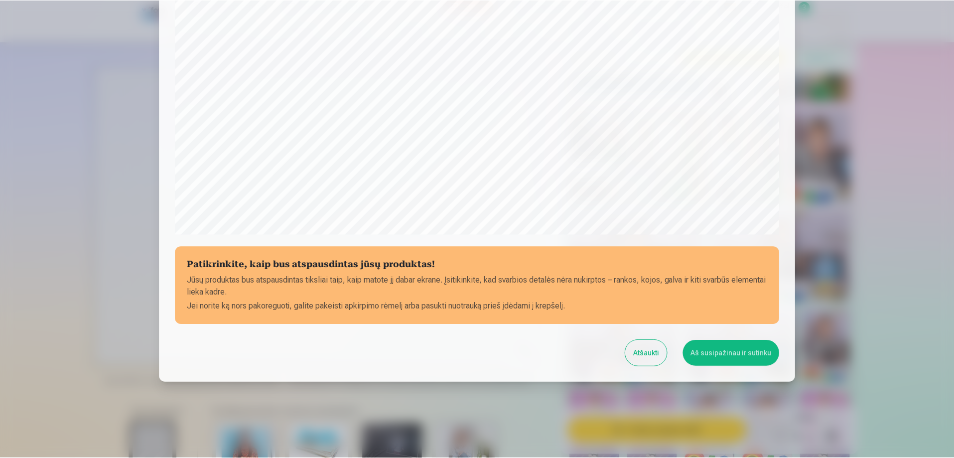
scroll to position [259, 0]
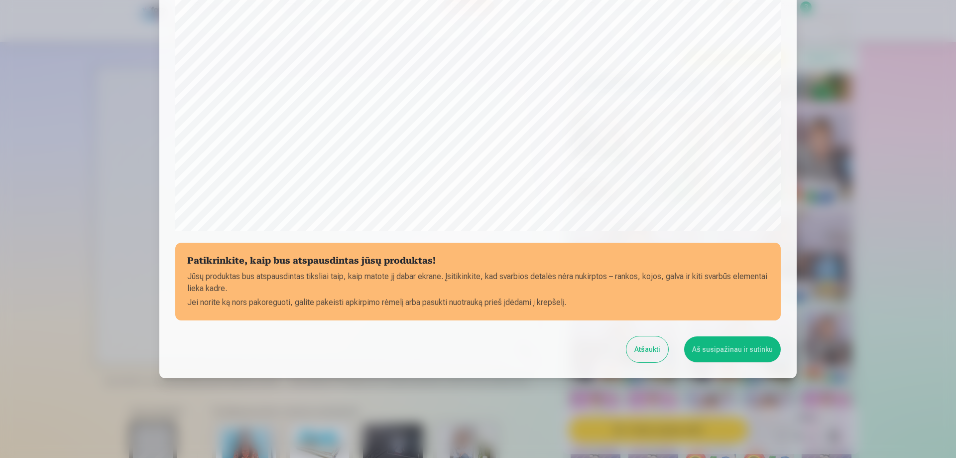
click at [744, 334] on div "Patikrinkite, kaip bus atspausdintas jūsų produktas! Jūsų produktas bus atspaus…" at bounding box center [477, 69] width 637 height 618
click at [731, 348] on button "Aš susipažinau ir sutinku" at bounding box center [732, 349] width 97 height 26
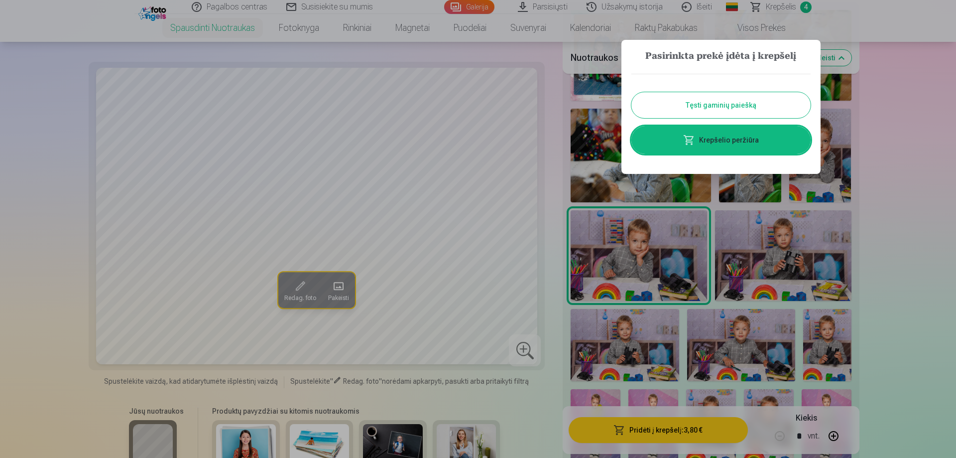
click at [763, 102] on button "Tęsti gaminių paiešką" at bounding box center [720, 105] width 179 height 26
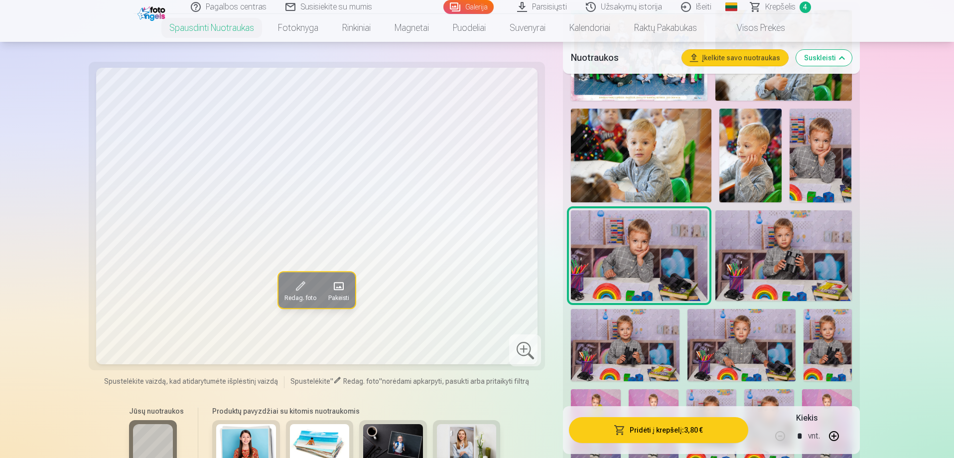
click at [781, 11] on span "Krepšelis" at bounding box center [780, 7] width 30 height 12
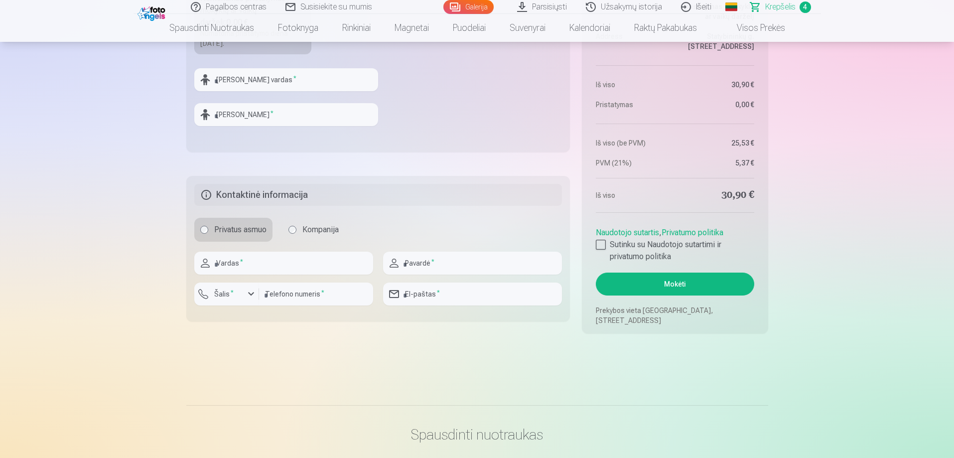
scroll to position [747, 0]
click at [601, 242] on div at bounding box center [601, 242] width 10 height 10
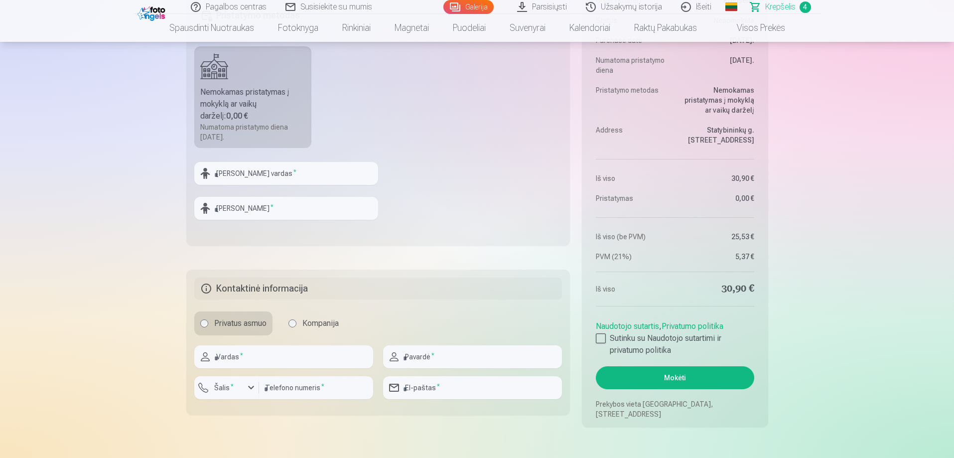
scroll to position [647, 0]
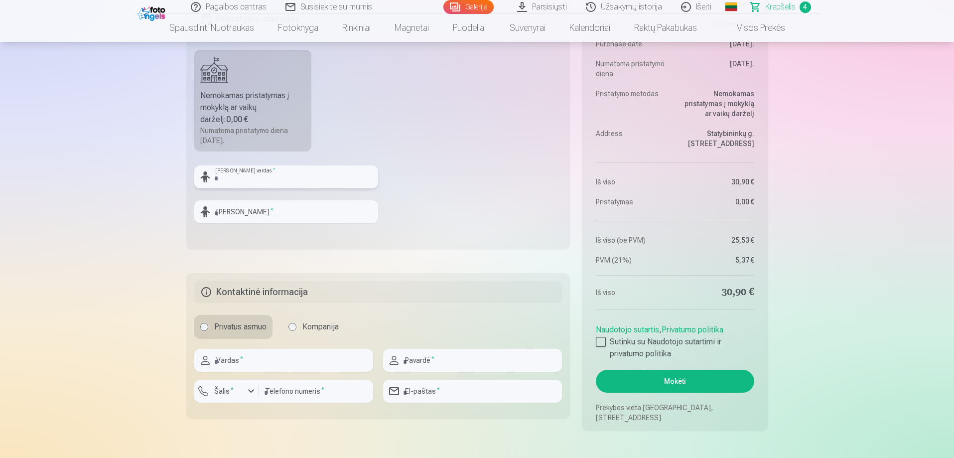
click at [241, 180] on input "text" at bounding box center [286, 176] width 184 height 23
type input "******"
click at [256, 216] on input "text" at bounding box center [286, 211] width 184 height 23
type input "******"
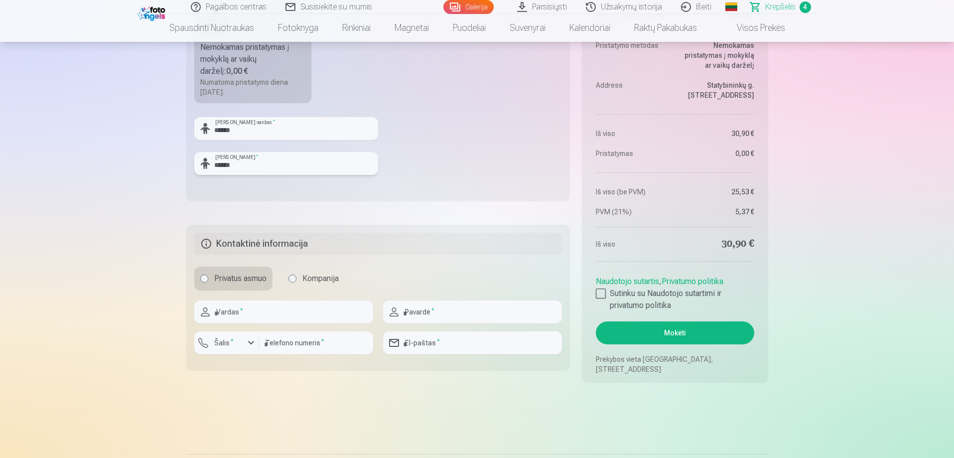
scroll to position [697, 0]
click at [247, 318] on input "text" at bounding box center [283, 310] width 179 height 23
type input "*******"
click at [413, 319] on input "text" at bounding box center [472, 310] width 179 height 23
type input "******"
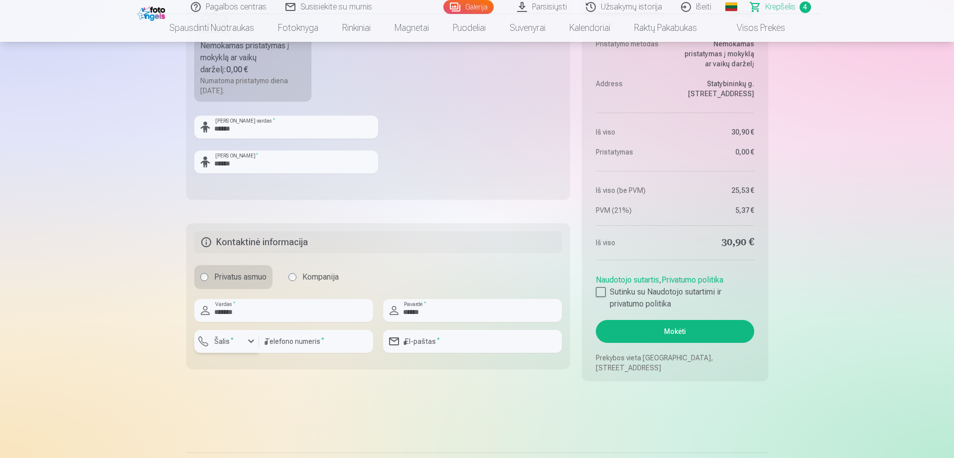
click at [243, 342] on div "button" at bounding box center [229, 343] width 30 height 10
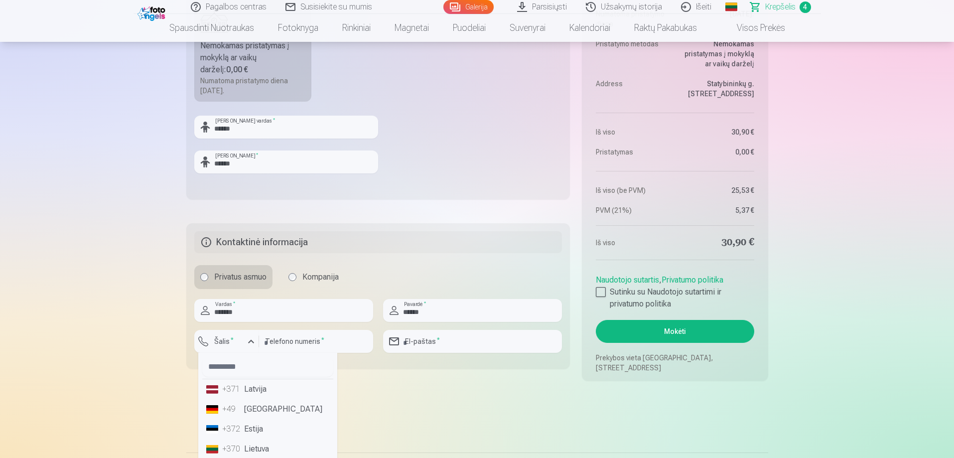
click at [263, 449] on li "+370 Lietuva" at bounding box center [267, 449] width 131 height 20
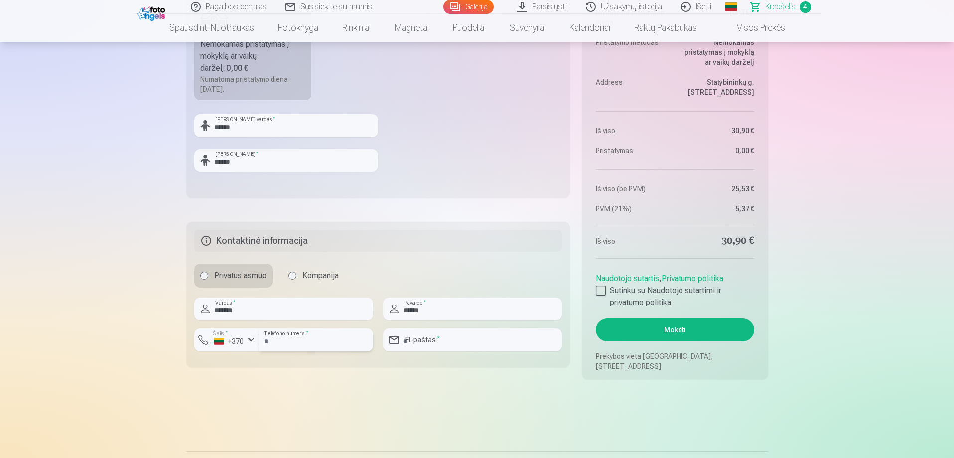
click at [315, 345] on input "number" at bounding box center [316, 339] width 114 height 23
type input "********"
click at [463, 338] on input "email" at bounding box center [472, 339] width 179 height 23
type input "**********"
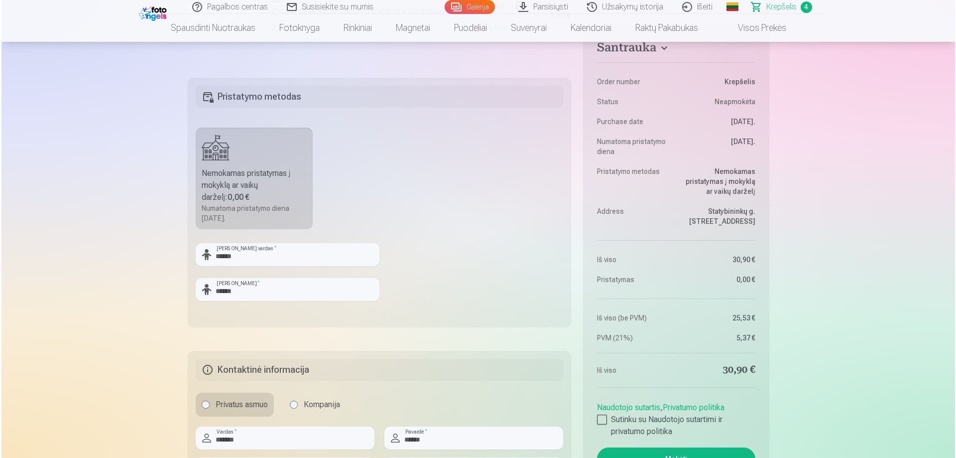
scroll to position [749, 0]
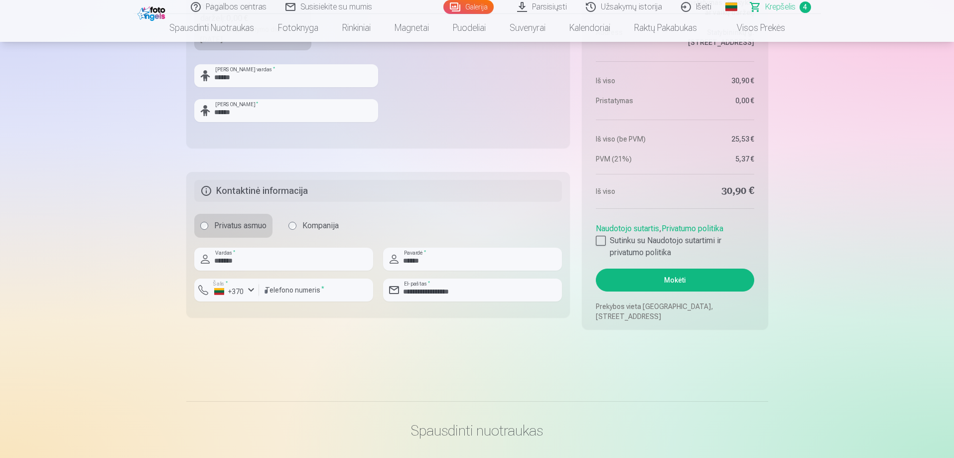
click at [660, 286] on button "Mokėti" at bounding box center [675, 279] width 158 height 23
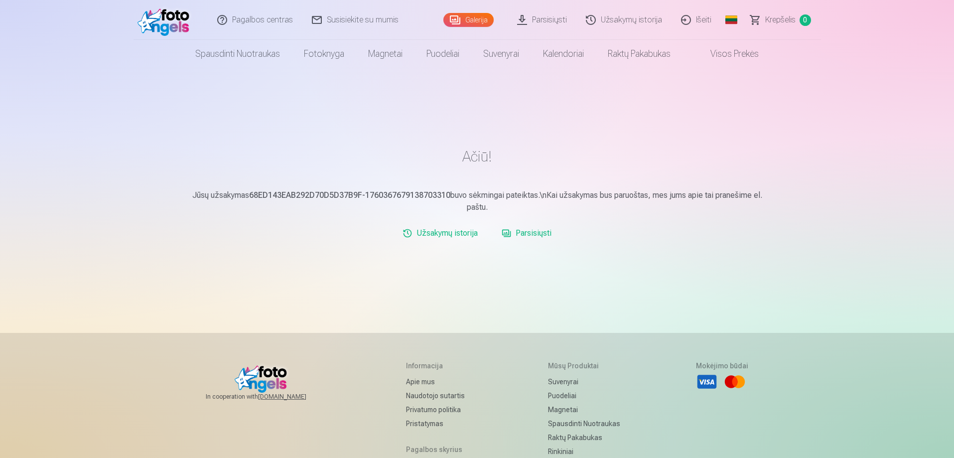
click at [520, 235] on link "Parsisiųsti" at bounding box center [527, 233] width 58 height 20
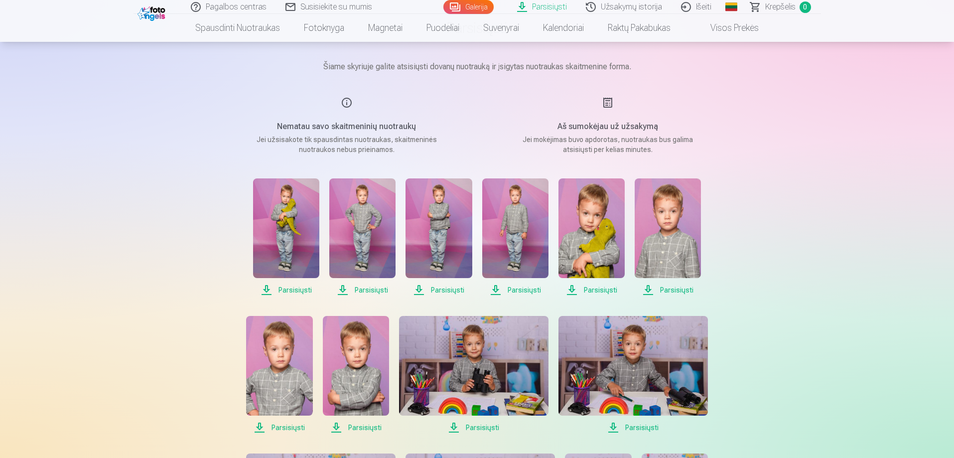
scroll to position [100, 0]
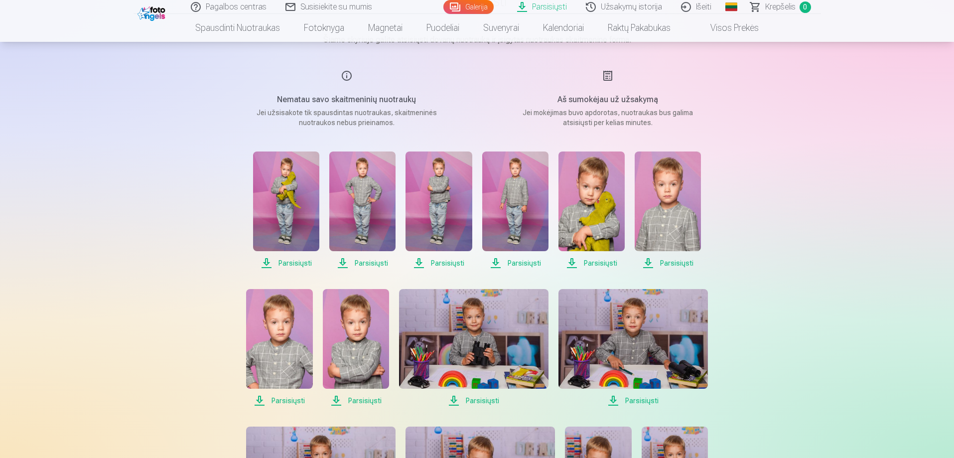
click at [286, 262] on span "Parsisiųsti" at bounding box center [286, 263] width 66 height 12
click at [371, 263] on span "Parsisiųsti" at bounding box center [362, 263] width 66 height 12
click at [459, 262] on span "Parsisiųsti" at bounding box center [438, 263] width 66 height 12
click at [516, 263] on span "Parsisiųsti" at bounding box center [515, 263] width 66 height 12
click at [591, 263] on span "Parsisiųsti" at bounding box center [591, 263] width 66 height 12
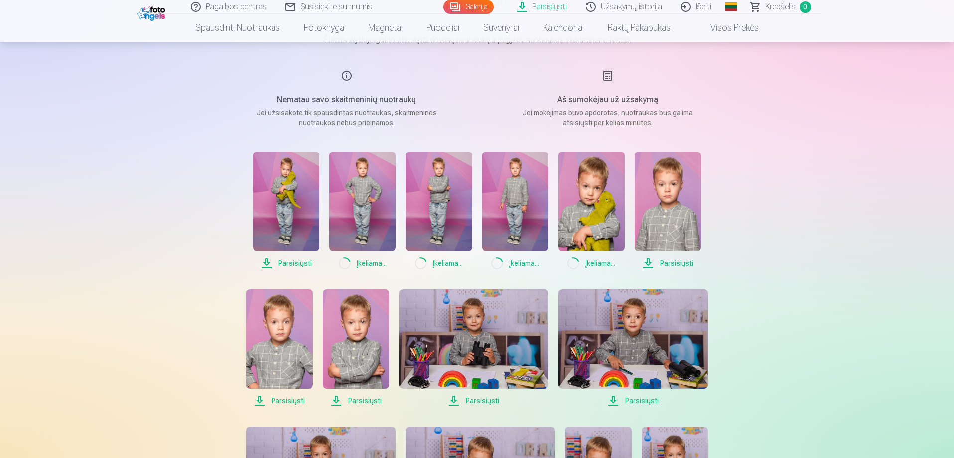
click at [672, 266] on span "Parsisiųsti" at bounding box center [667, 263] width 66 height 12
click at [294, 400] on span "Parsisiųsti" at bounding box center [279, 400] width 66 height 12
drag, startPoint x: 360, startPoint y: 400, endPoint x: 393, endPoint y: 400, distance: 32.9
click at [360, 400] on span "Parsisiųsti" at bounding box center [356, 400] width 66 height 12
drag, startPoint x: 485, startPoint y: 397, endPoint x: 491, endPoint y: 397, distance: 6.0
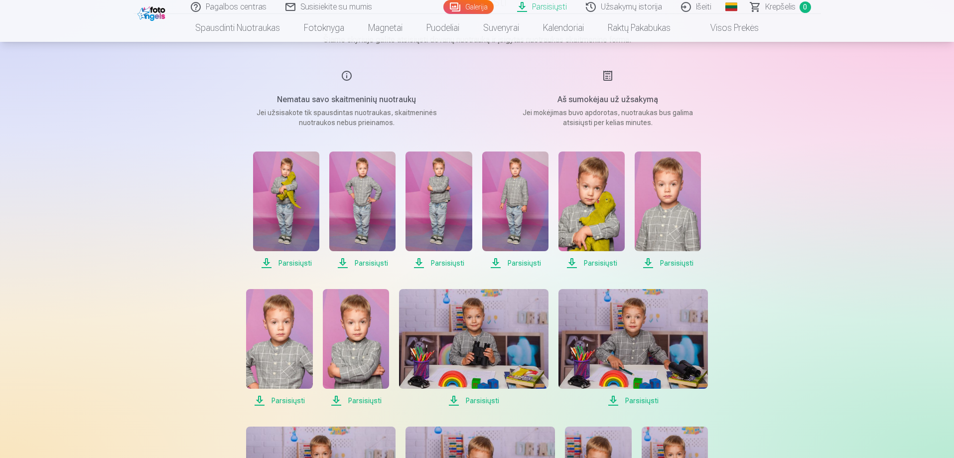
click at [485, 397] on span "Parsisiųsti" at bounding box center [473, 400] width 149 height 12
click at [643, 402] on span "Parsisiųsti" at bounding box center [632, 400] width 149 height 12
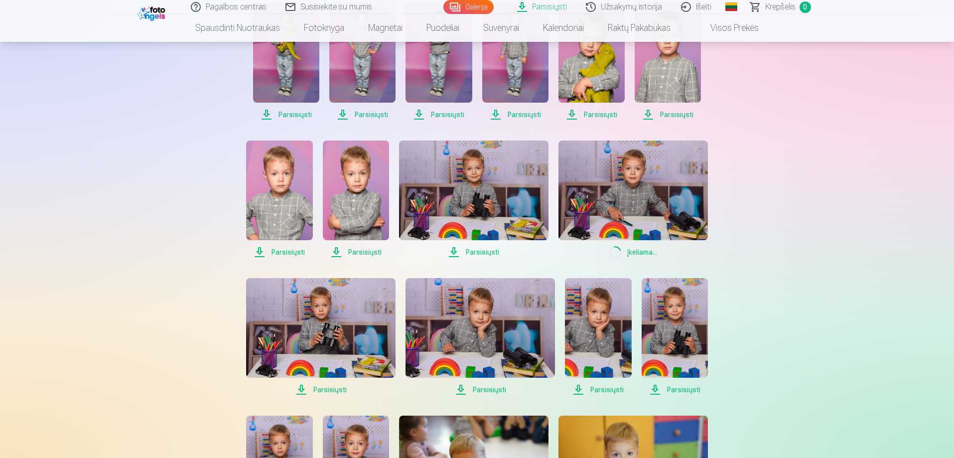
scroll to position [299, 0]
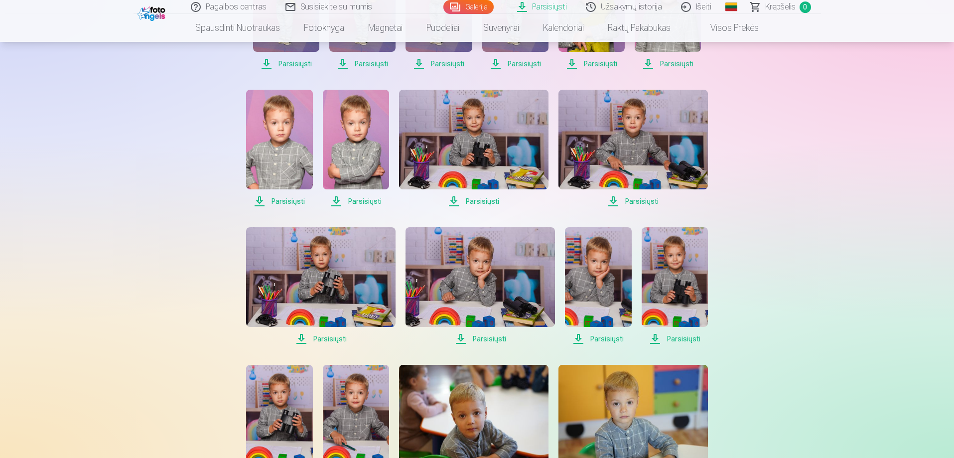
drag, startPoint x: 335, startPoint y: 343, endPoint x: 514, endPoint y: 338, distance: 179.9
click at [335, 343] on span "Parsisiųsti" at bounding box center [320, 339] width 149 height 12
click at [490, 341] on span "Parsisiųsti" at bounding box center [479, 339] width 149 height 12
click at [609, 334] on span "Parsisiųsti" at bounding box center [598, 339] width 66 height 12
click at [681, 338] on span "Parsisiųsti" at bounding box center [674, 339] width 66 height 12
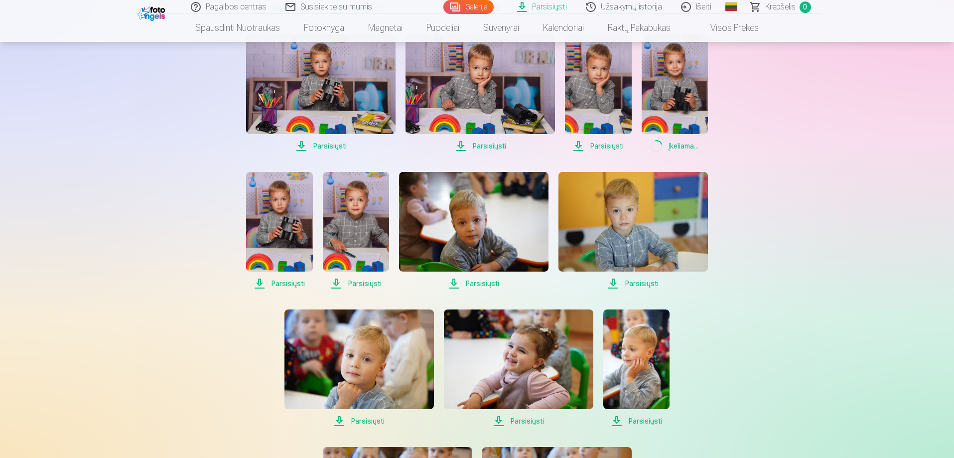
scroll to position [498, 0]
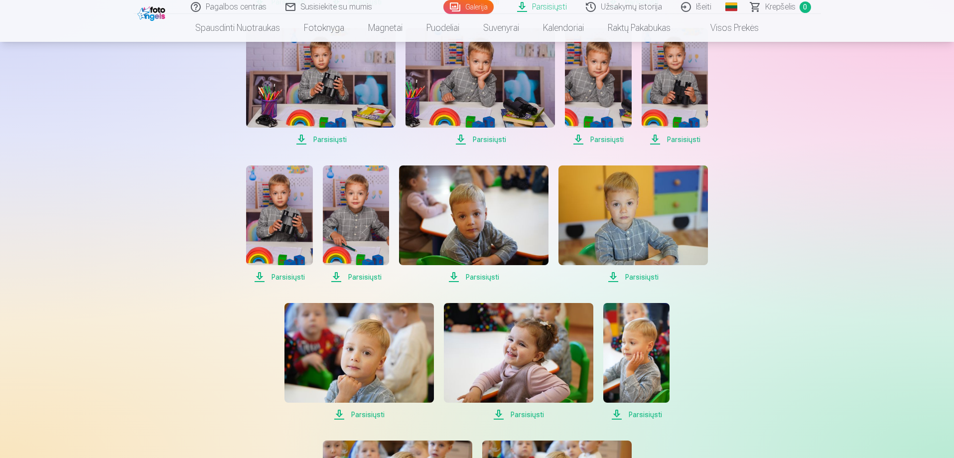
drag, startPoint x: 285, startPoint y: 275, endPoint x: 302, endPoint y: 275, distance: 16.9
click at [285, 275] on span "Parsisiųsti" at bounding box center [279, 277] width 66 height 12
drag, startPoint x: 366, startPoint y: 277, endPoint x: 416, endPoint y: 280, distance: 49.9
click at [366, 277] on span "Parsisiųsti" at bounding box center [356, 277] width 66 height 12
click at [497, 273] on span "Parsisiųsti" at bounding box center [473, 277] width 149 height 12
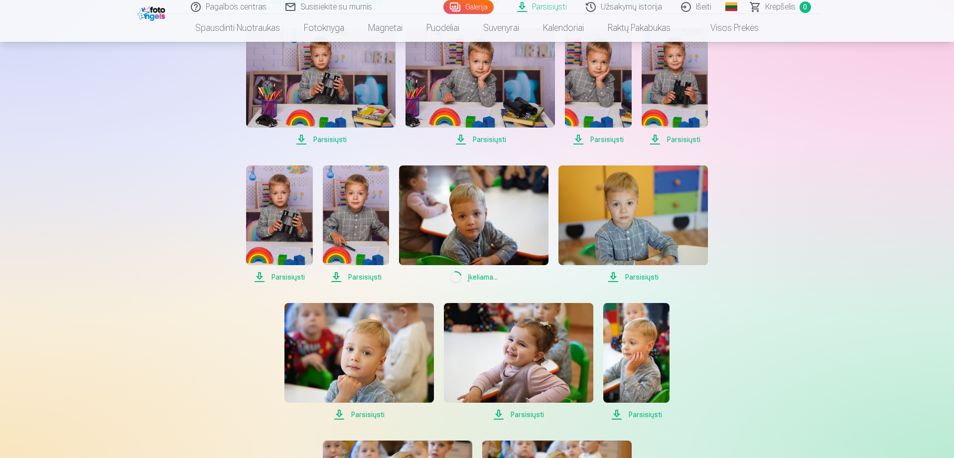
click at [649, 283] on div "Parsisiųsti Parsisiųsti Parsisiųsti Parsisiųsti Parsisiųsti Parsisiųsti Parsisi…" at bounding box center [477, 155] width 498 height 805
click at [638, 279] on span "Parsisiųsti" at bounding box center [632, 277] width 149 height 12
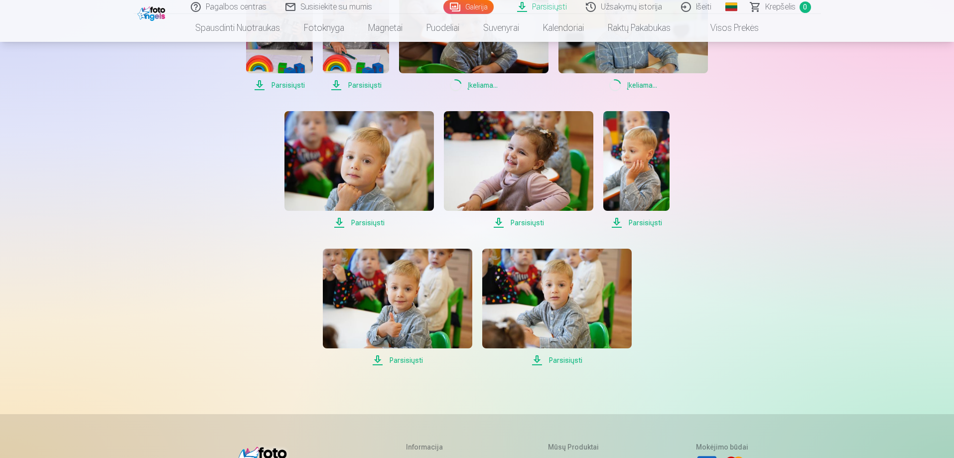
scroll to position [697, 0]
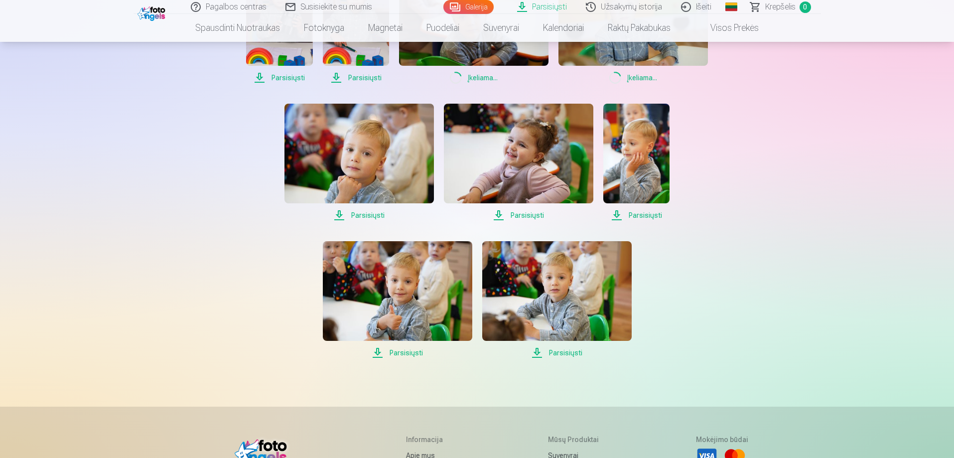
drag, startPoint x: 363, startPoint y: 214, endPoint x: 432, endPoint y: 219, distance: 69.4
click at [363, 214] on span "Parsisiųsti" at bounding box center [358, 215] width 149 height 12
click at [538, 217] on span "Parsisiųsti" at bounding box center [518, 215] width 149 height 12
click at [644, 219] on span "Parsisiųsti" at bounding box center [636, 215] width 66 height 12
click at [416, 354] on span "Parsisiųsti" at bounding box center [397, 353] width 149 height 12
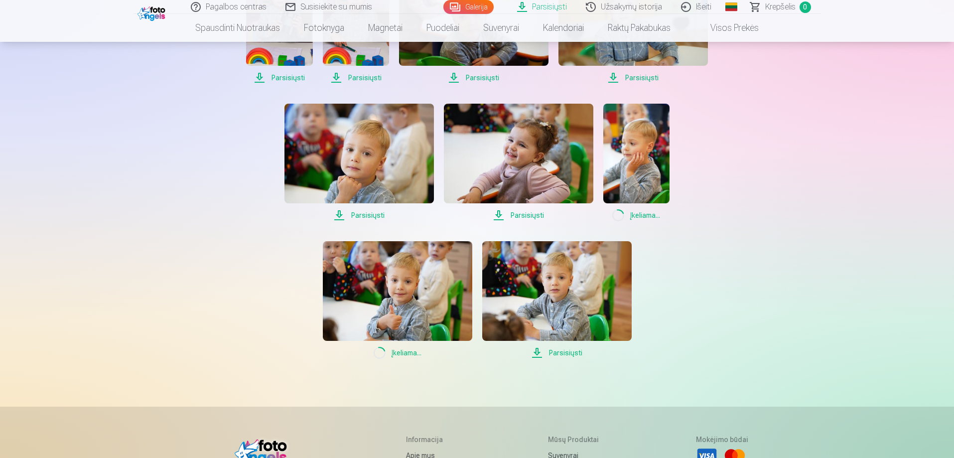
click at [568, 350] on span "Parsisiųsti" at bounding box center [556, 353] width 149 height 12
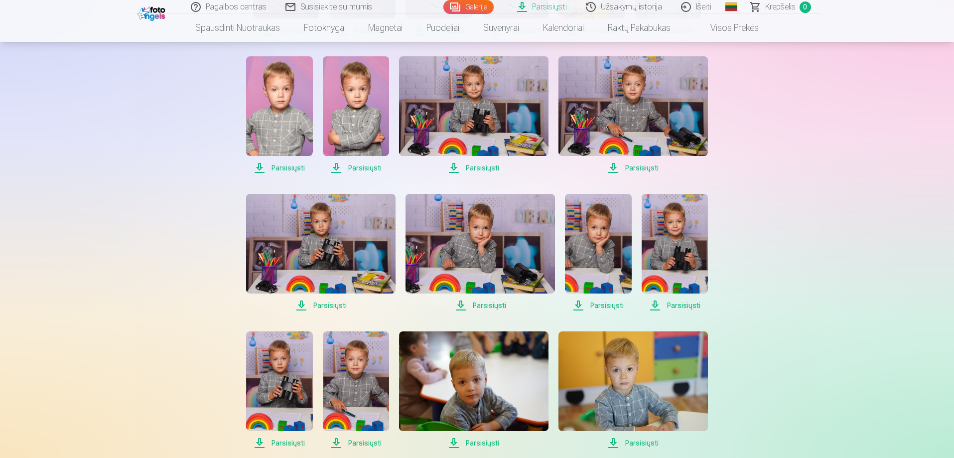
scroll to position [299, 0]
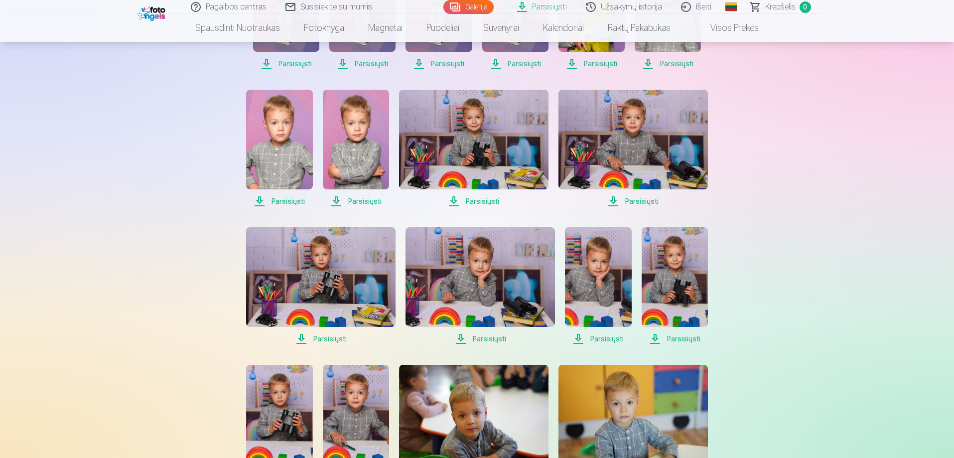
click at [0, 271] on div "Pagalbos centras Susisiekite su mumis Galerija Parsisiųsti Užsakymų istorija Iš…" at bounding box center [477, 389] width 954 height 1377
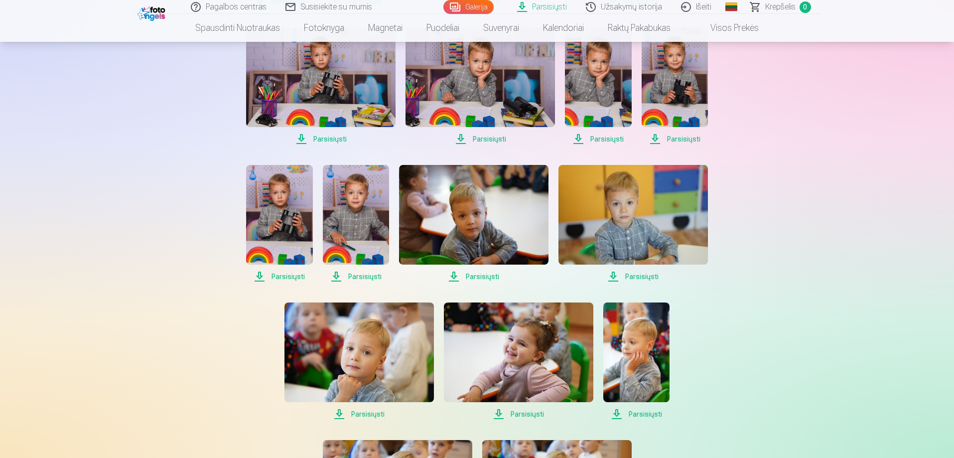
scroll to position [498, 0]
click at [55, 254] on div "Pagalbos centras Susisiekite su mumis Galerija Parsisiųsti Užsakymų istorija Iš…" at bounding box center [477, 190] width 954 height 1377
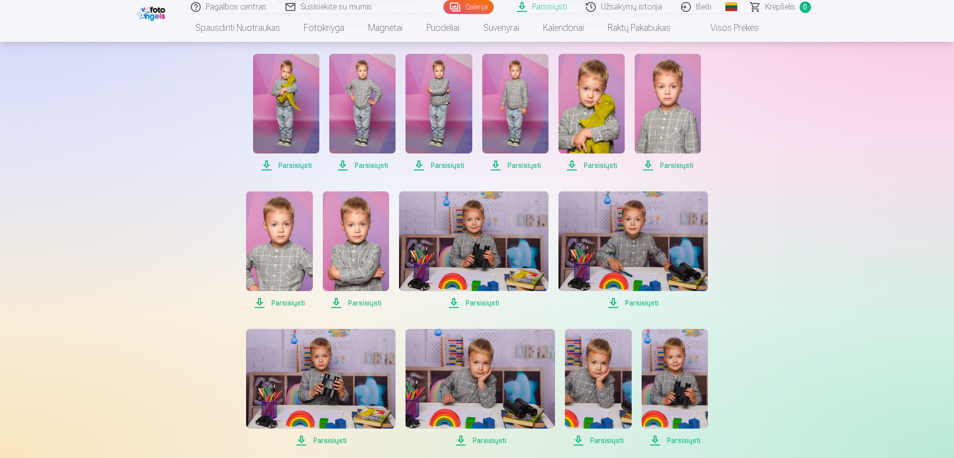
scroll to position [50, 0]
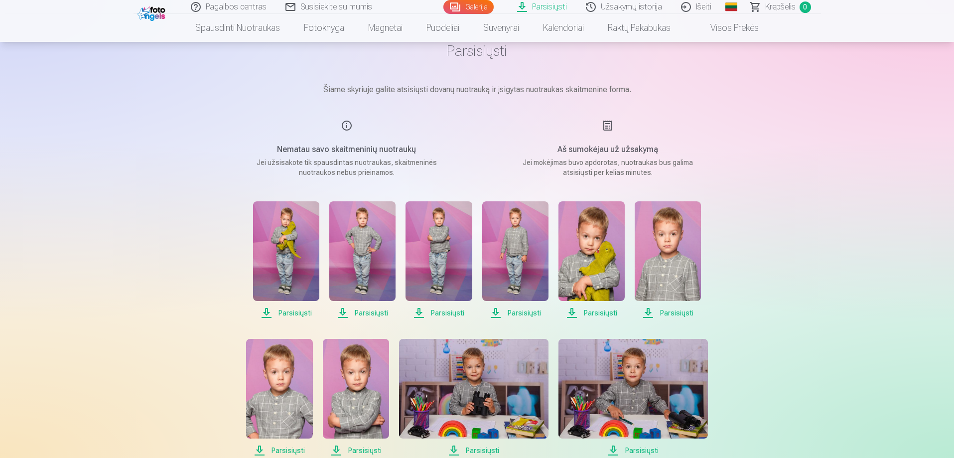
click at [487, 8] on link "Galerija" at bounding box center [468, 7] width 50 height 14
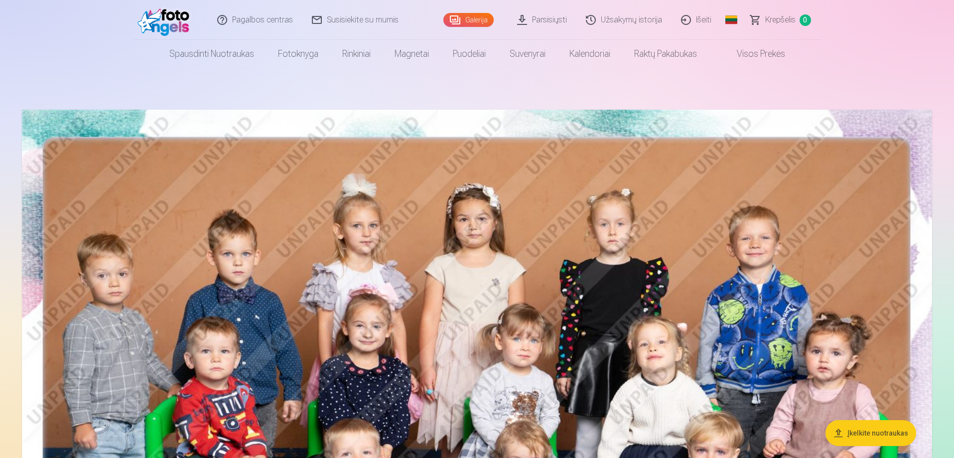
scroll to position [126, 0]
click at [463, 23] on link "Galerija" at bounding box center [468, 20] width 50 height 14
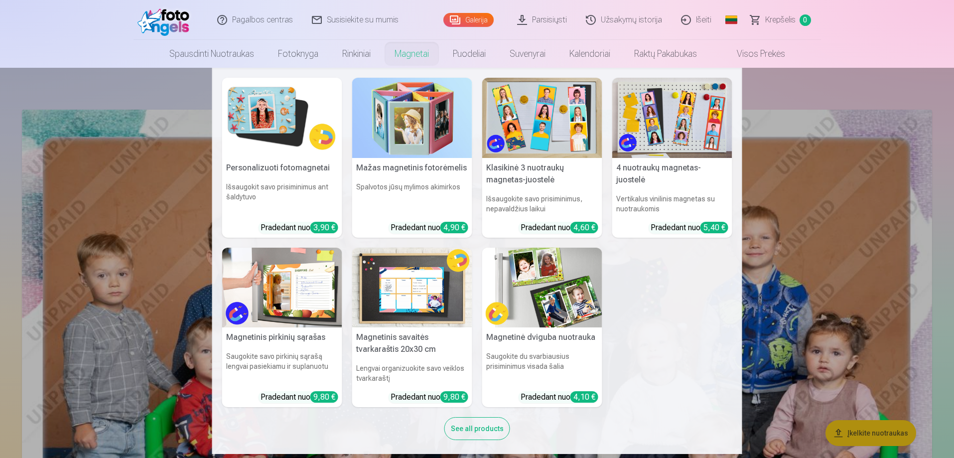
click at [562, 158] on h5 "Klasikinė 3 nuotraukų magnetas-juostelė" at bounding box center [542, 174] width 120 height 32
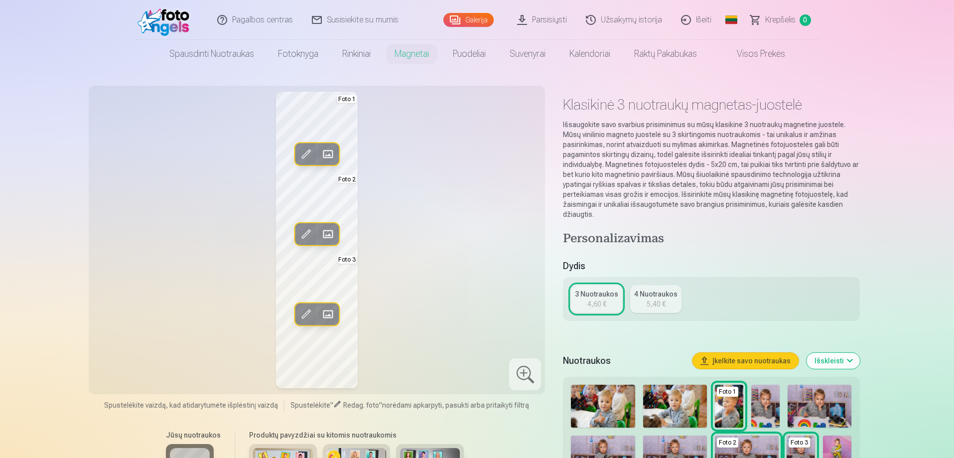
click at [793, 62] on link "Visos prekės" at bounding box center [753, 54] width 88 height 28
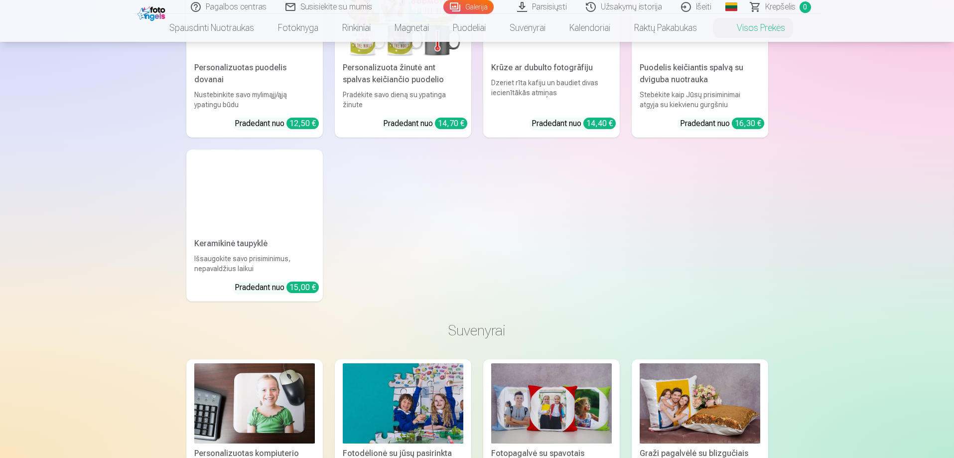
scroll to position [1601, 0]
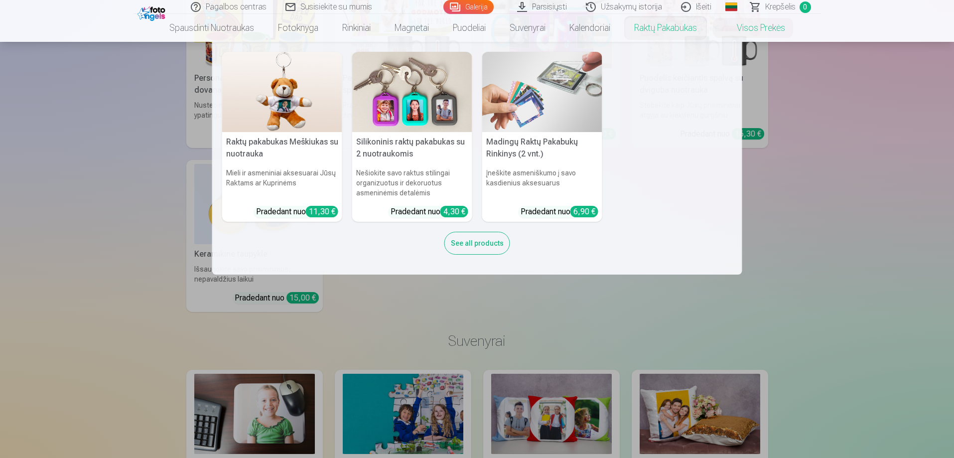
click at [646, 12] on link "Užsakymų istorija" at bounding box center [624, 7] width 95 height 14
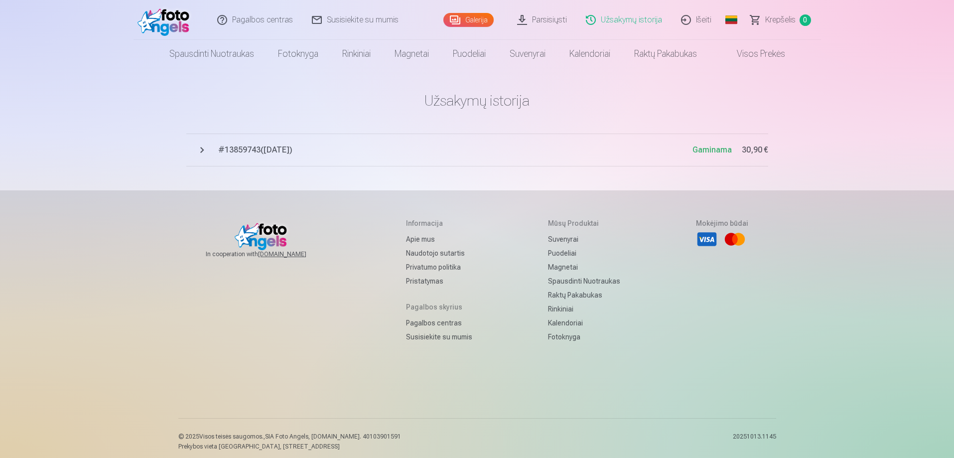
click at [247, 154] on span "# 13859743 ( [DATE] )" at bounding box center [455, 150] width 474 height 12
